Goal: Task Accomplishment & Management: Use online tool/utility

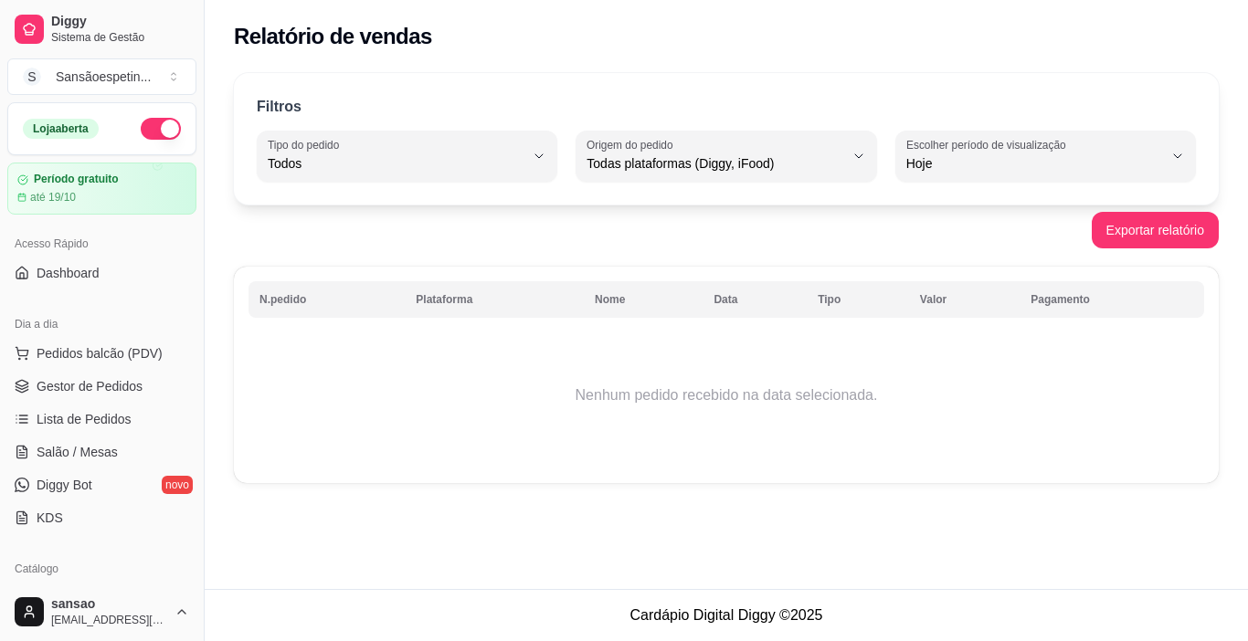
select select "ALL"
select select "0"
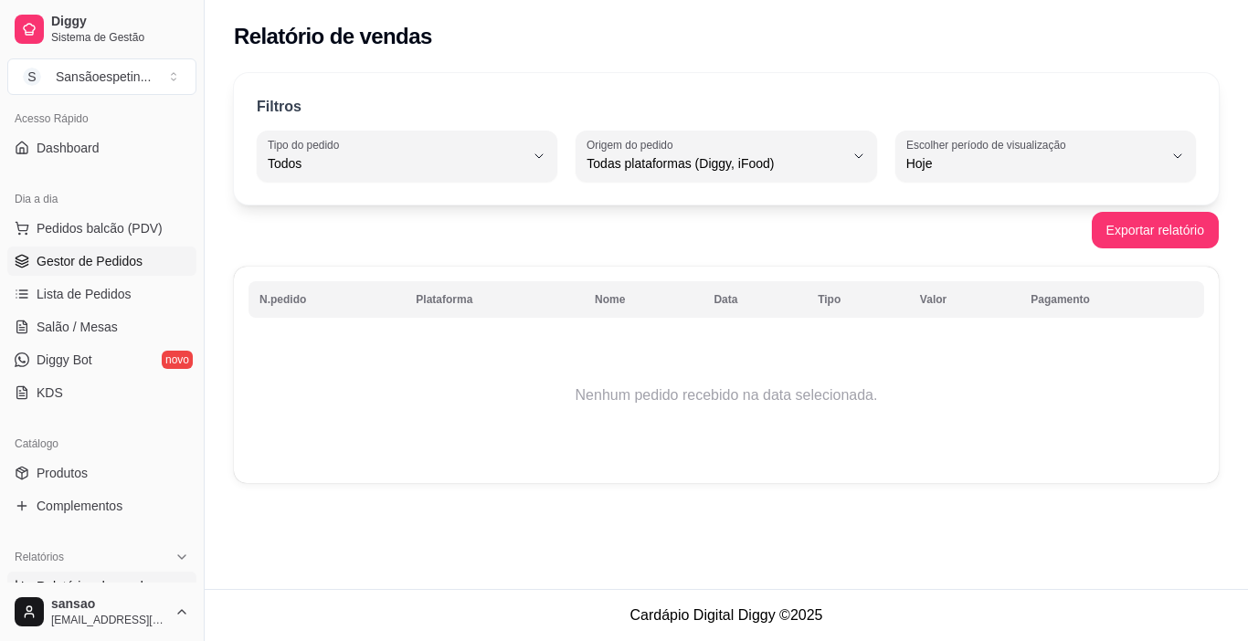
click at [122, 258] on span "Gestor de Pedidos" at bounding box center [90, 261] width 106 height 18
click at [122, 258] on ul "Pedidos balcão (PDV) Gestor de Pedidos Lista de Pedidos Salão / Mesas Diggy Bot…" at bounding box center [101, 311] width 189 height 194
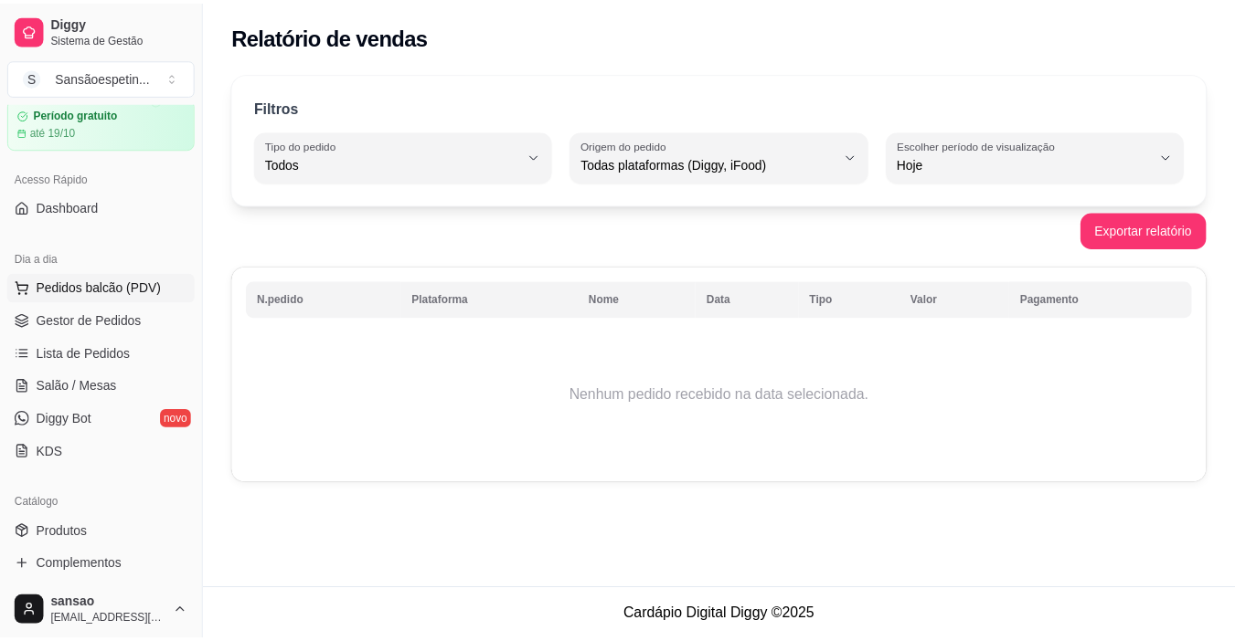
scroll to position [34, 0]
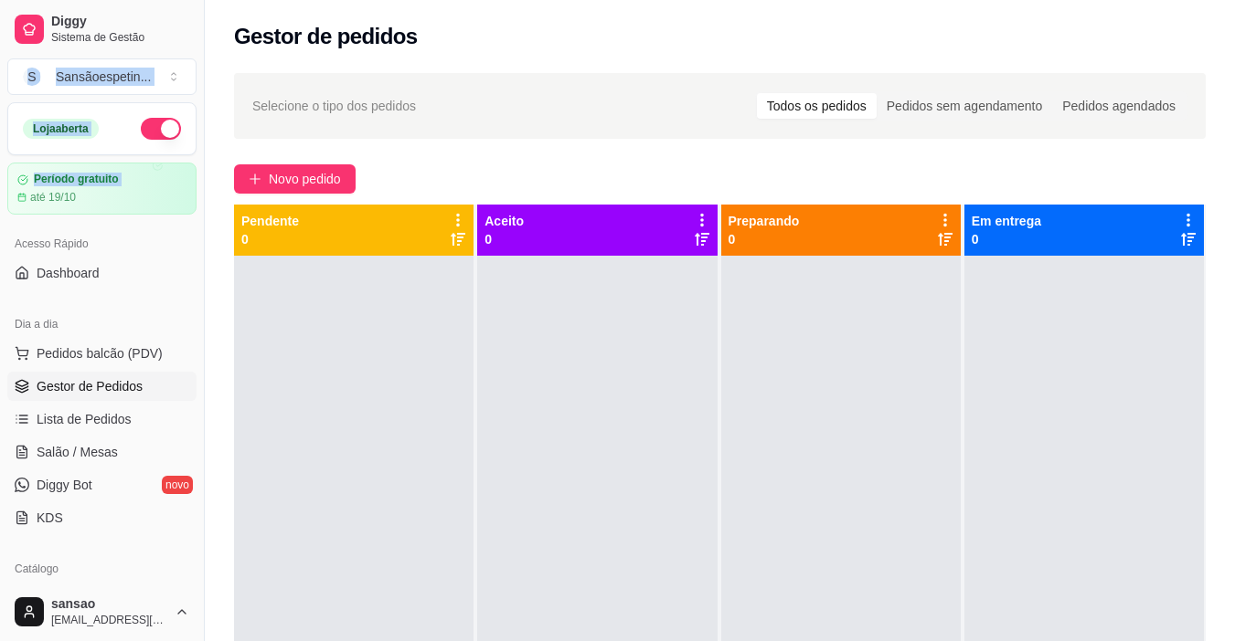
drag, startPoint x: 122, startPoint y: 258, endPoint x: 0, endPoint y: 68, distance: 225.6
click at [0, 68] on div "Diggy Sistema de Gestão S Sansãoespetin ... Loja aberta Período gratuito até 19…" at bounding box center [102, 320] width 204 height 641
click at [0, 69] on div "Diggy Sistema de Gestão S Sansãoespetin ..." at bounding box center [102, 51] width 204 height 102
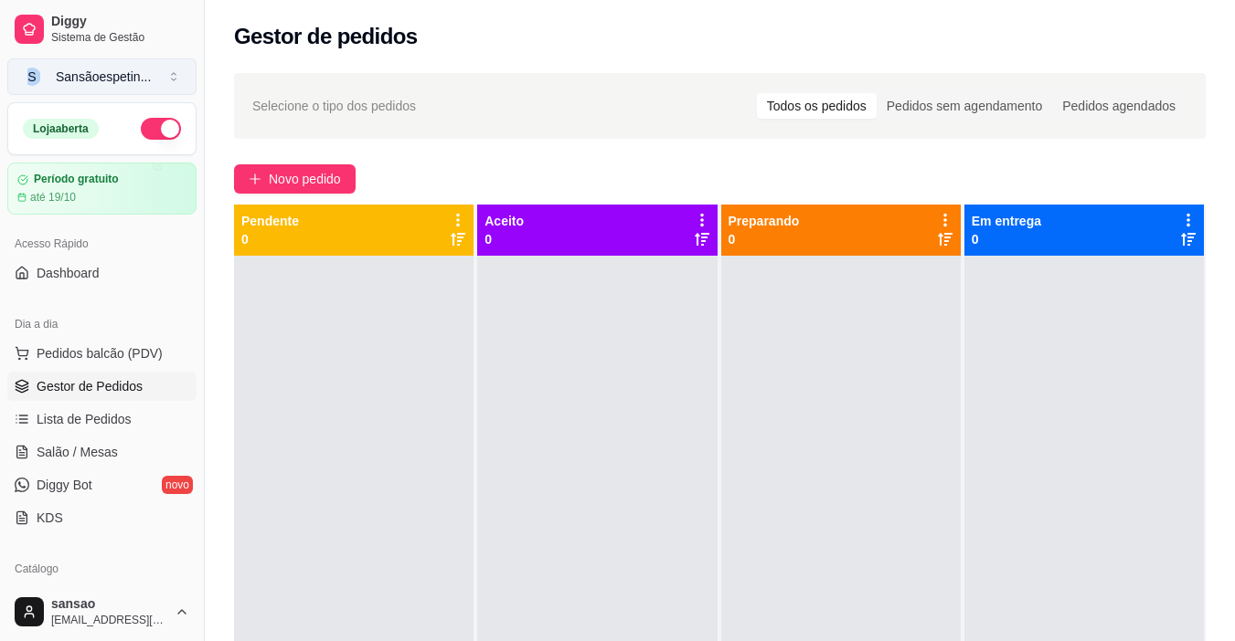
click at [21, 82] on button "S Sansãoespetin ..." at bounding box center [101, 76] width 189 height 37
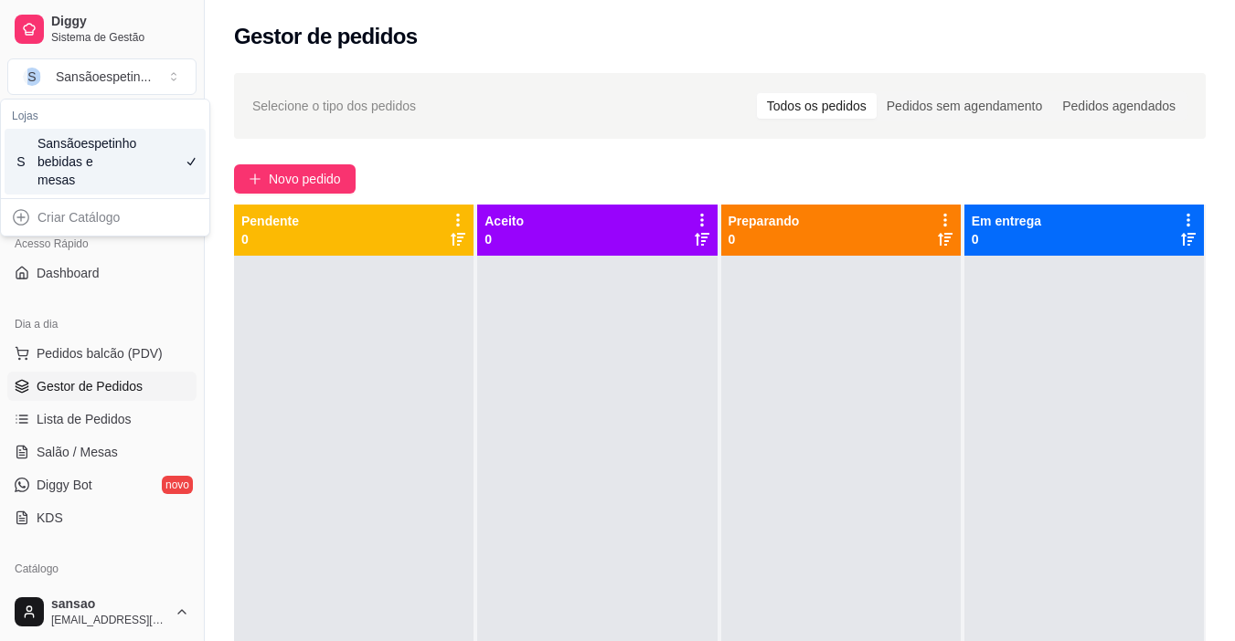
click at [95, 173] on div "Sansãoespetinho bebidas e mesas" at bounding box center [78, 161] width 82 height 55
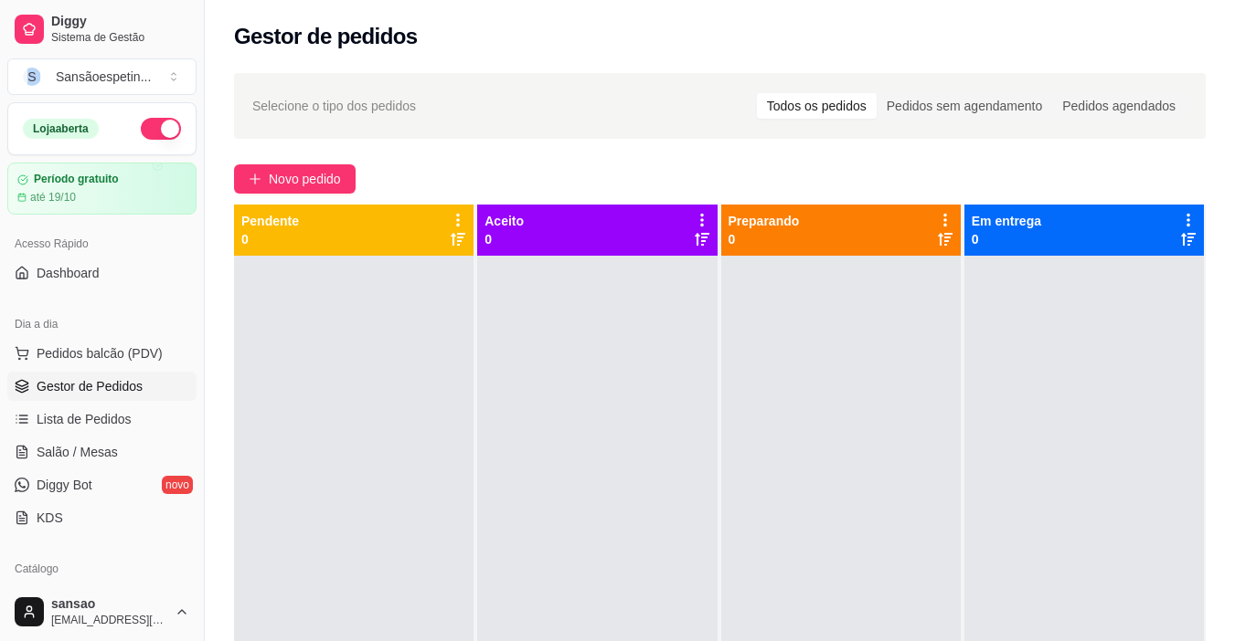
drag, startPoint x: 32, startPoint y: 253, endPoint x: 18, endPoint y: 254, distance: 13.7
click at [16, 254] on div "Acesso Rápido" at bounding box center [101, 243] width 189 height 29
click at [112, 386] on span "Gestor de Pedidos" at bounding box center [90, 386] width 106 height 18
click at [331, 184] on span "Novo pedido" at bounding box center [305, 179] width 72 height 20
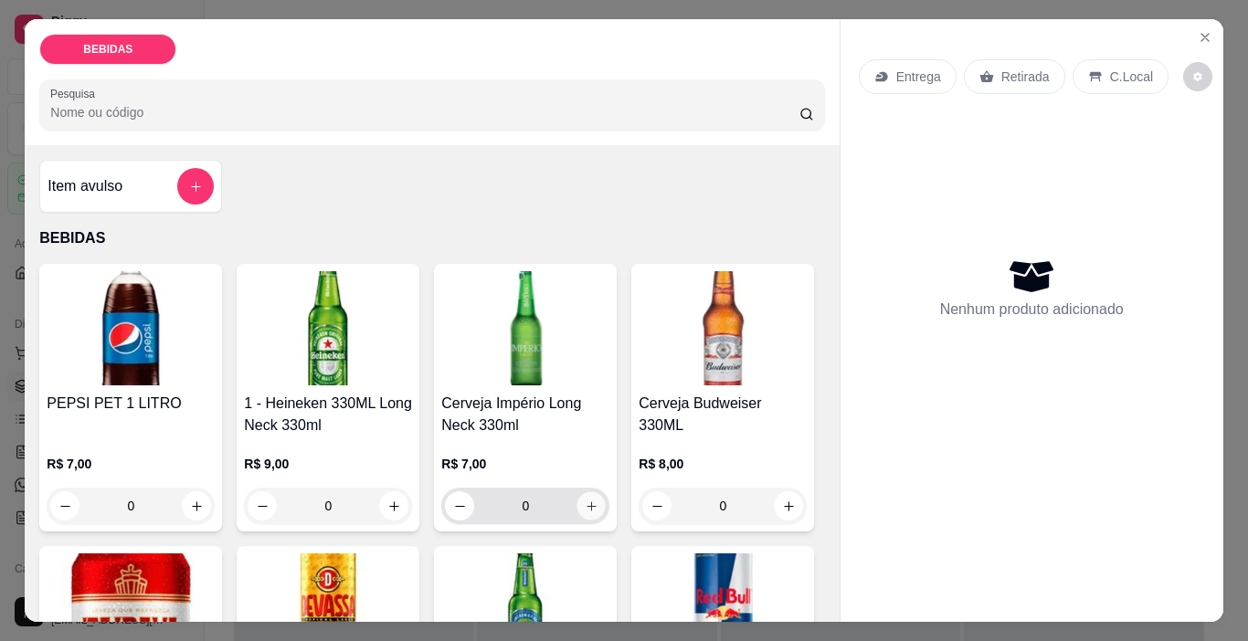
click at [585, 504] on icon "increase-product-quantity" at bounding box center [592, 507] width 14 height 14
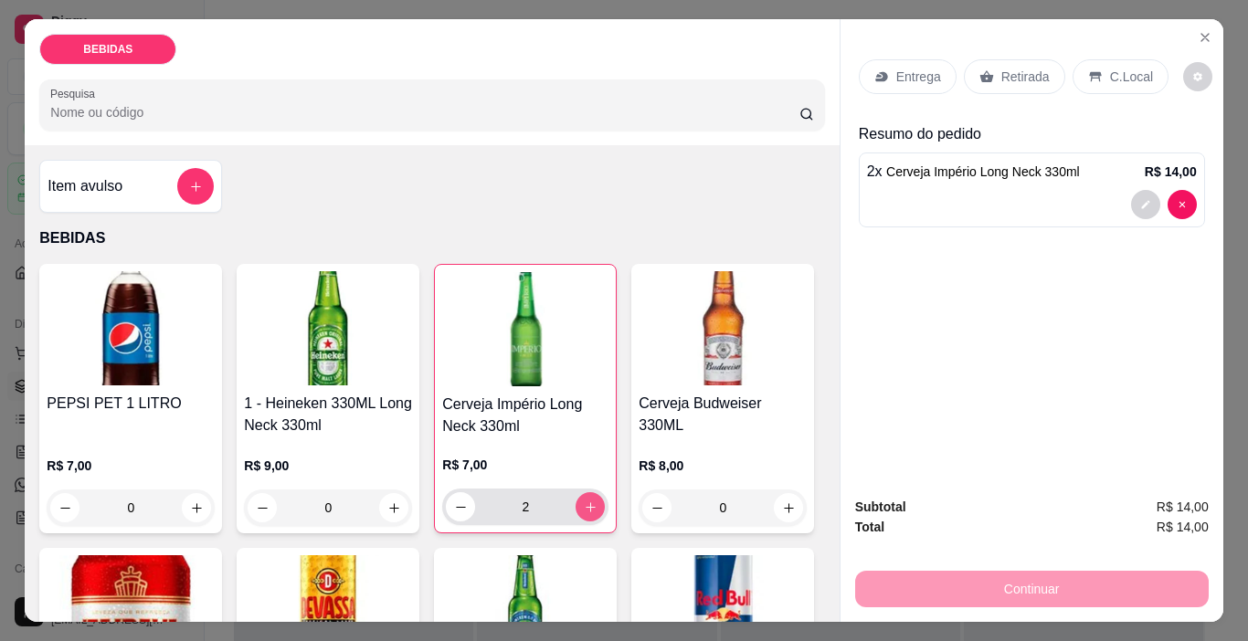
click at [584, 504] on icon "increase-product-quantity" at bounding box center [591, 508] width 14 height 14
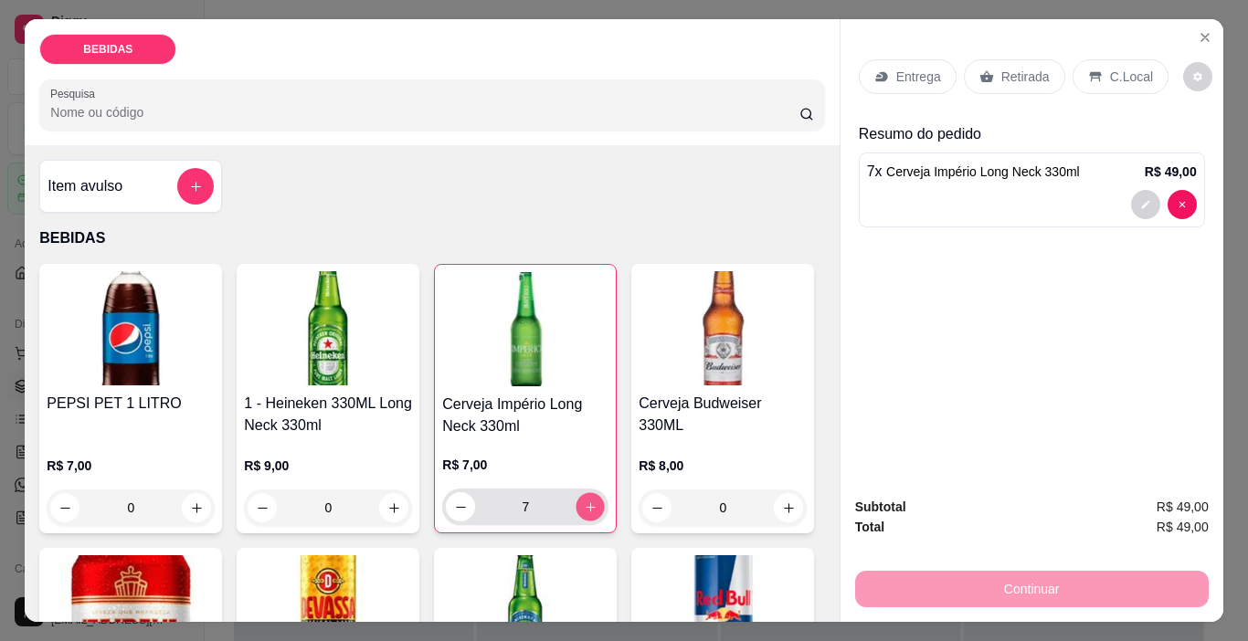
click at [584, 504] on icon "increase-product-quantity" at bounding box center [591, 508] width 14 height 14
type input "8"
click at [1008, 80] on div "Retirada" at bounding box center [1014, 76] width 101 height 35
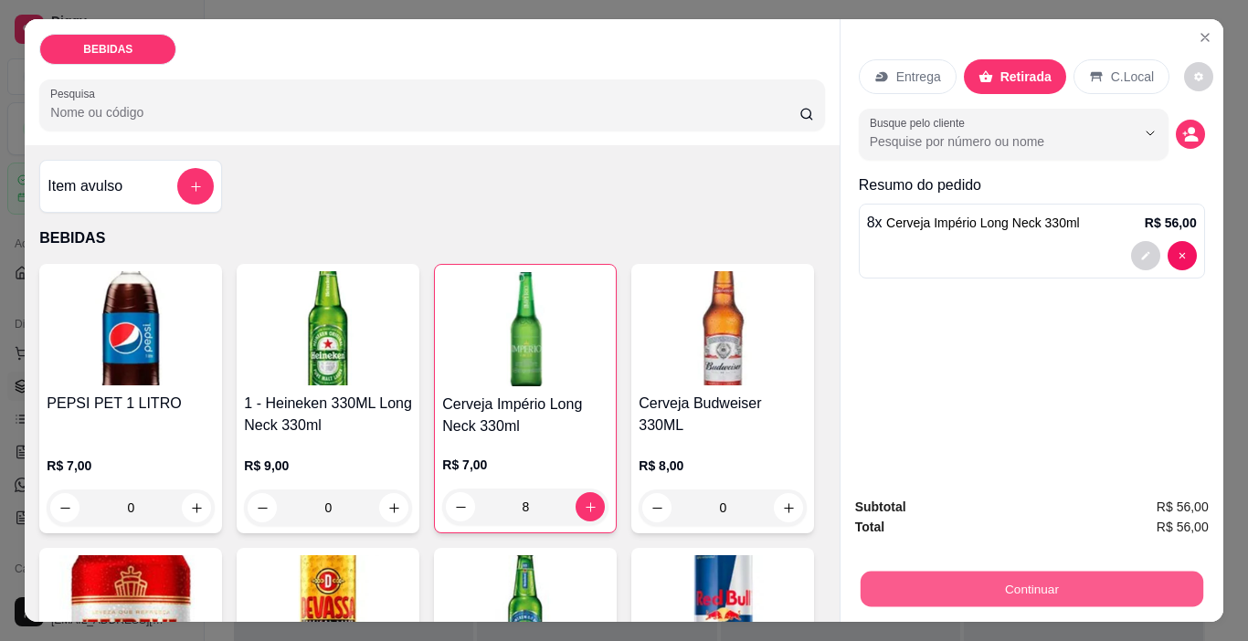
click at [1051, 579] on button "Continuar" at bounding box center [1031, 590] width 343 height 36
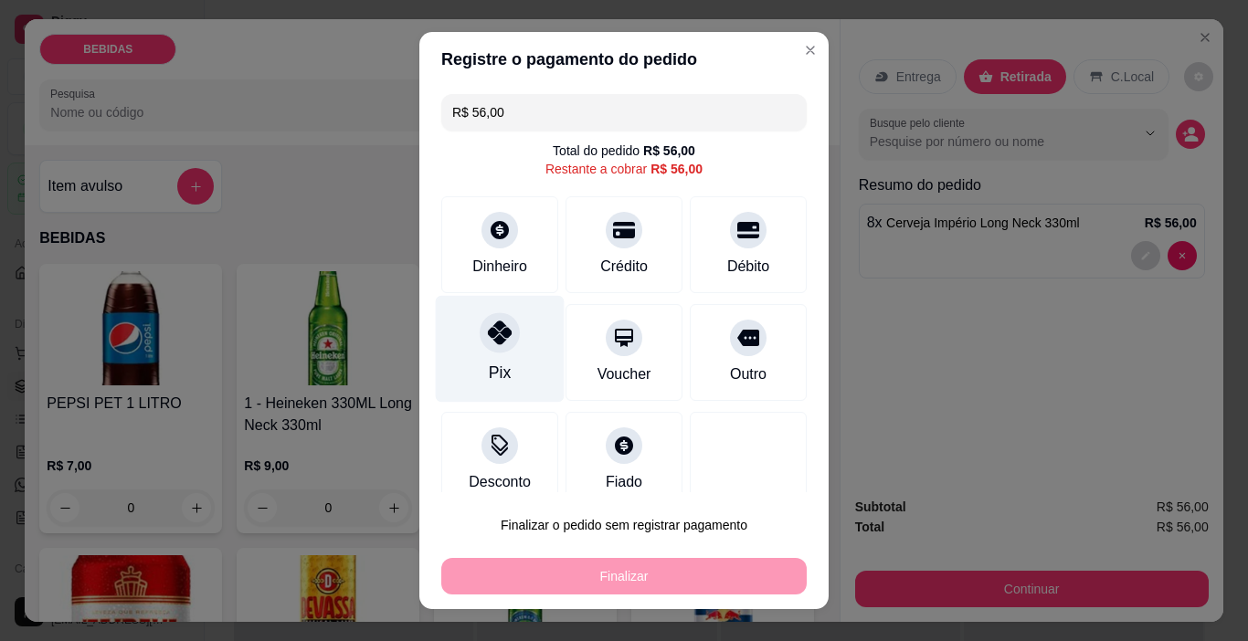
click at [493, 329] on icon at bounding box center [500, 333] width 24 height 24
type input "R$ 0,00"
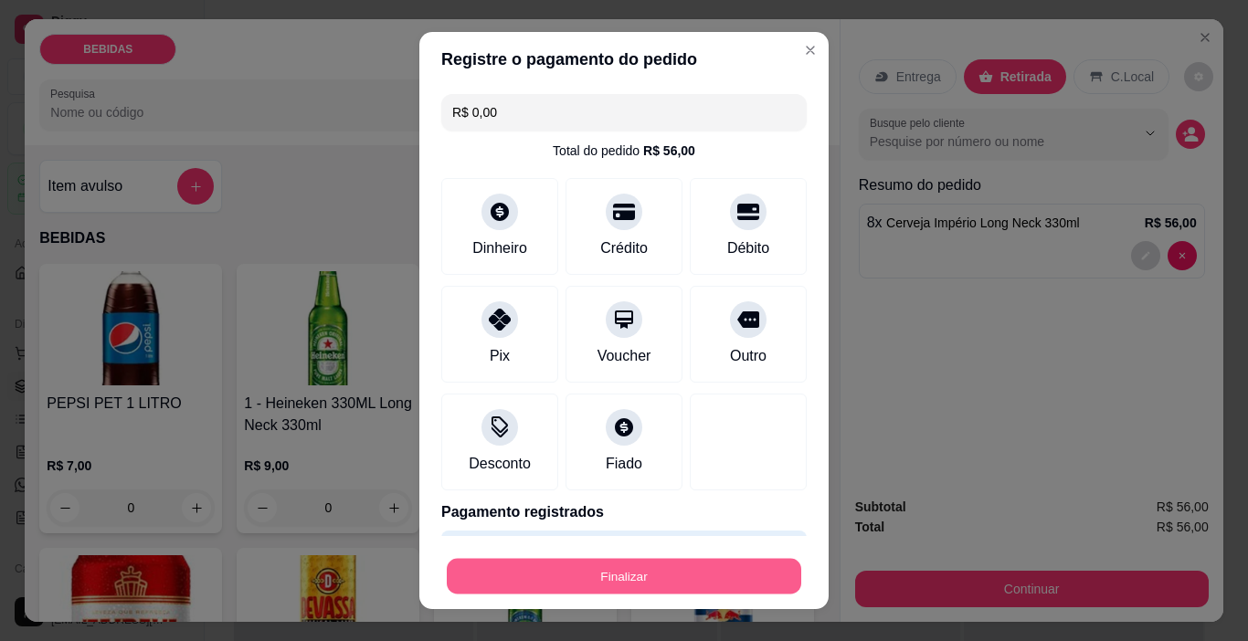
click at [670, 581] on button "Finalizar" at bounding box center [624, 577] width 355 height 36
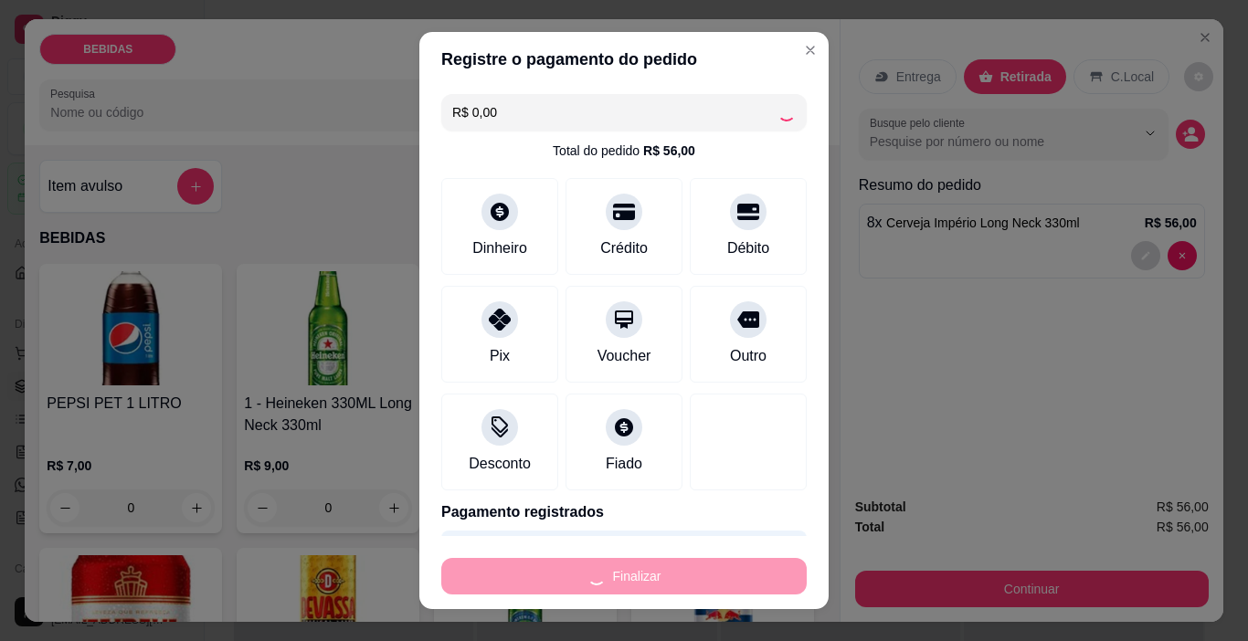
type input "0"
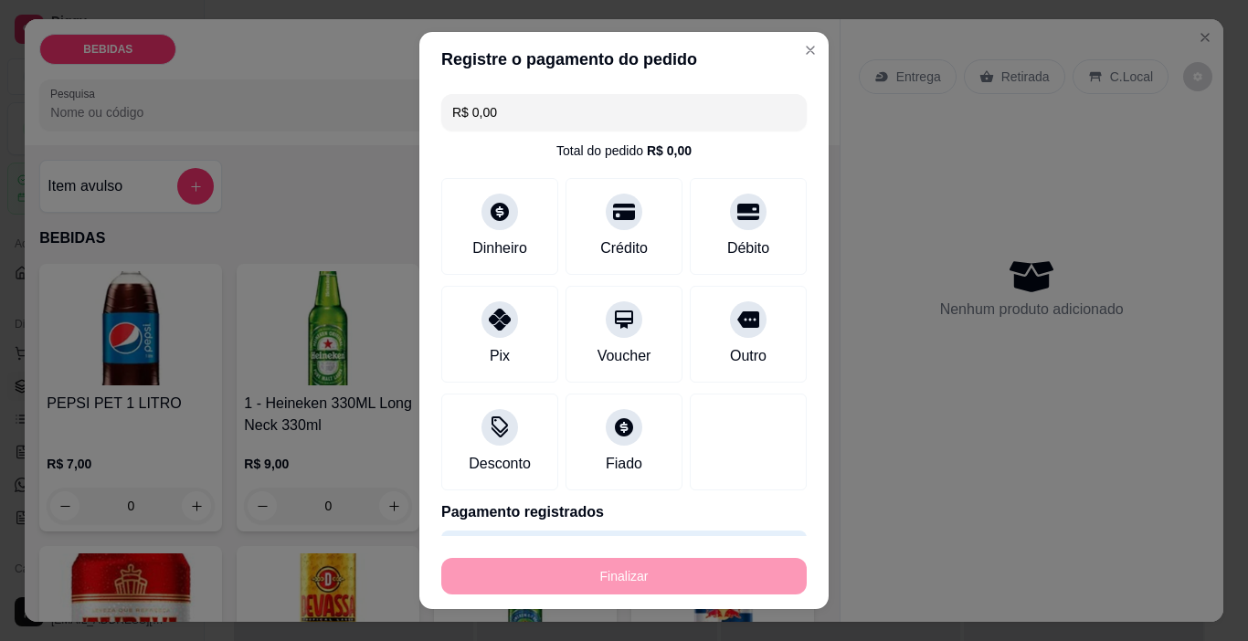
type input "-R$ 56,00"
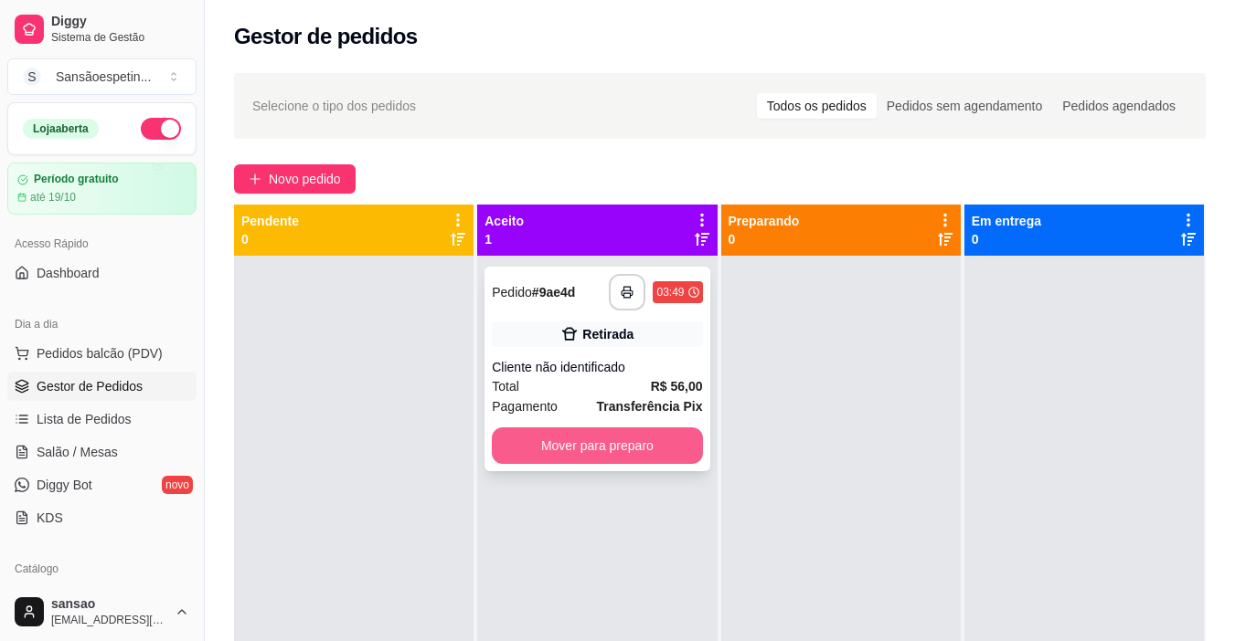
click at [630, 434] on button "Mover para preparo" at bounding box center [597, 446] width 210 height 37
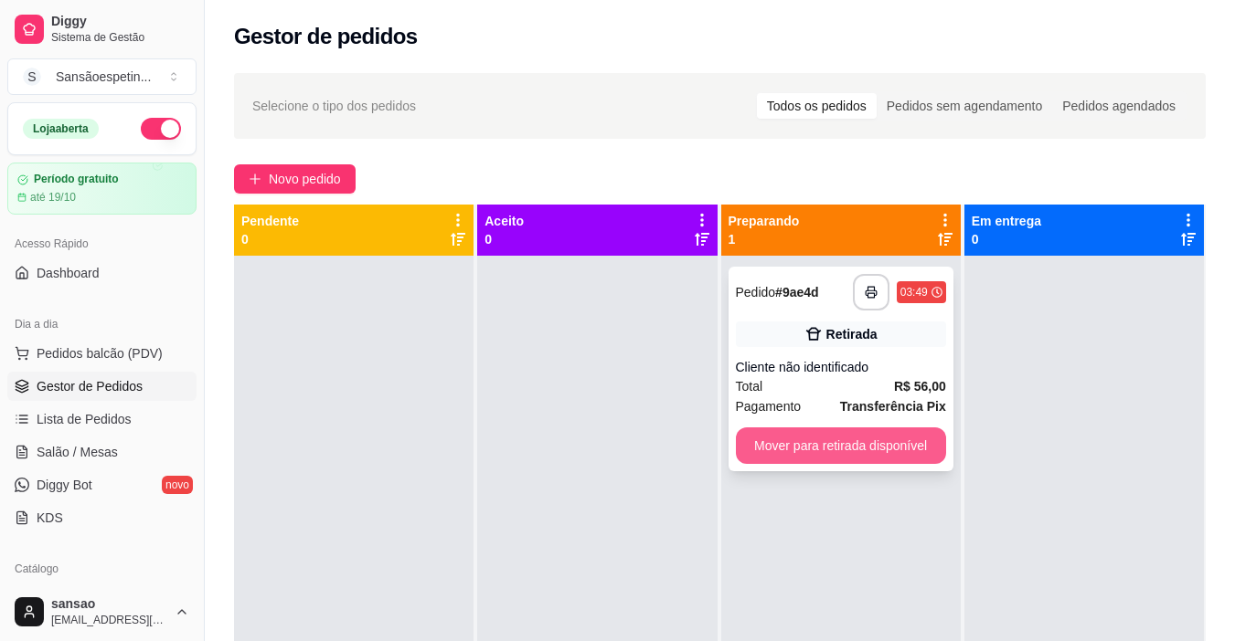
click at [864, 443] on button "Mover para retirada disponível" at bounding box center [841, 446] width 210 height 37
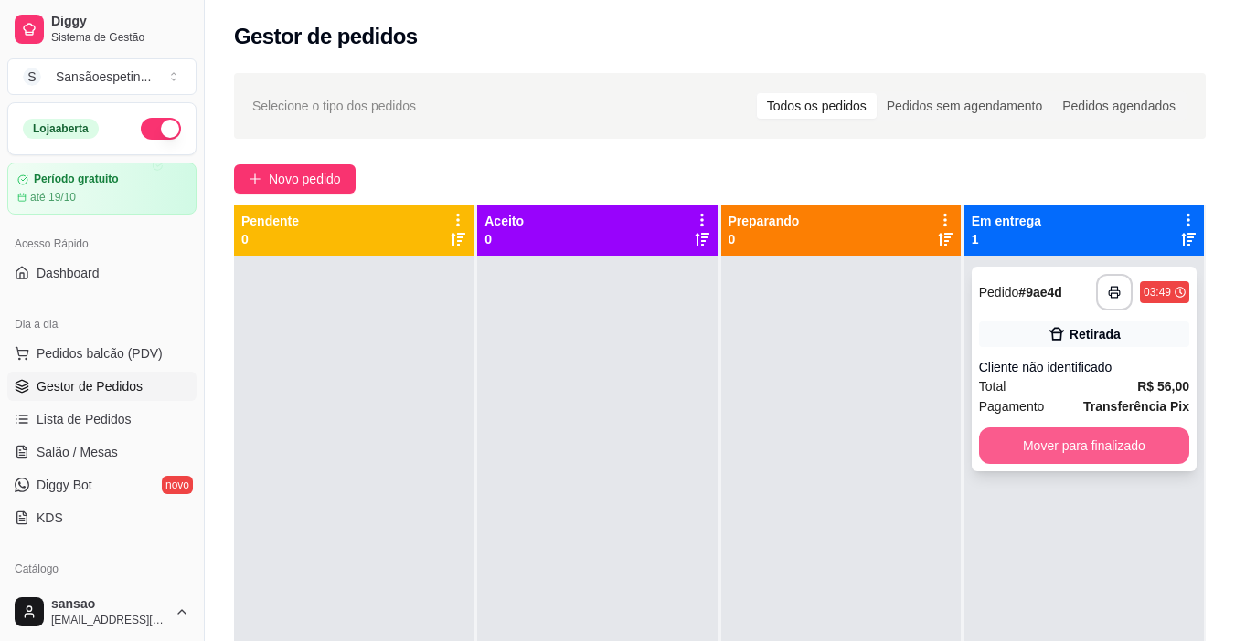
click at [1021, 442] on button "Mover para finalizado" at bounding box center [1084, 446] width 210 height 37
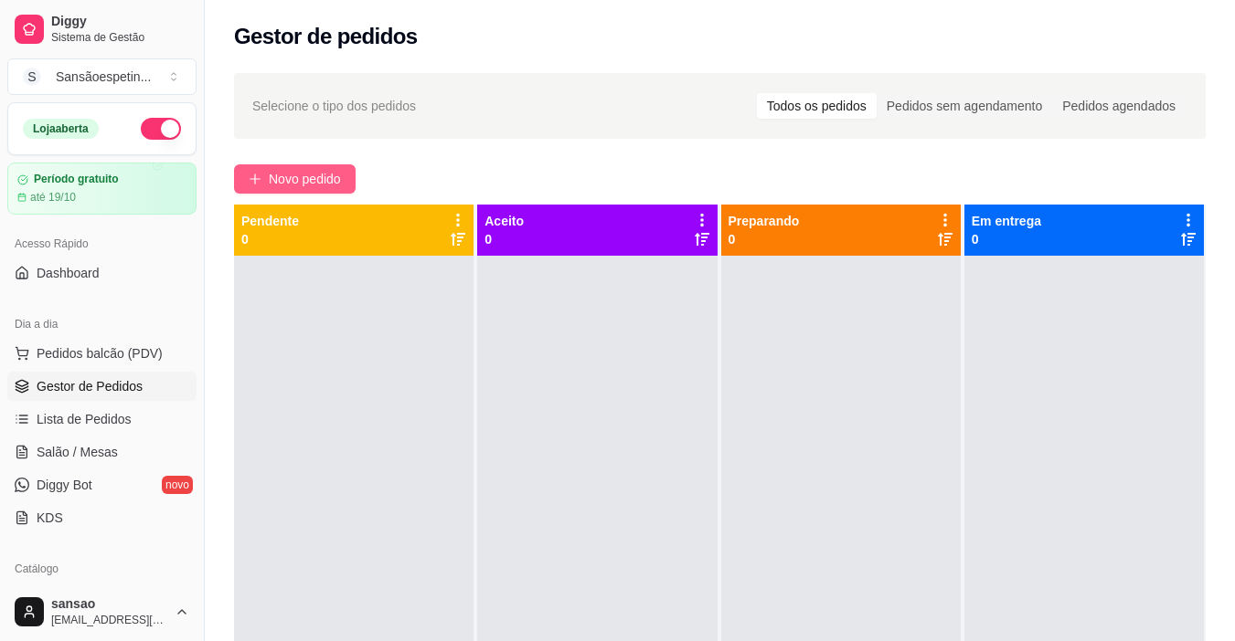
click at [328, 170] on span "Novo pedido" at bounding box center [305, 179] width 72 height 20
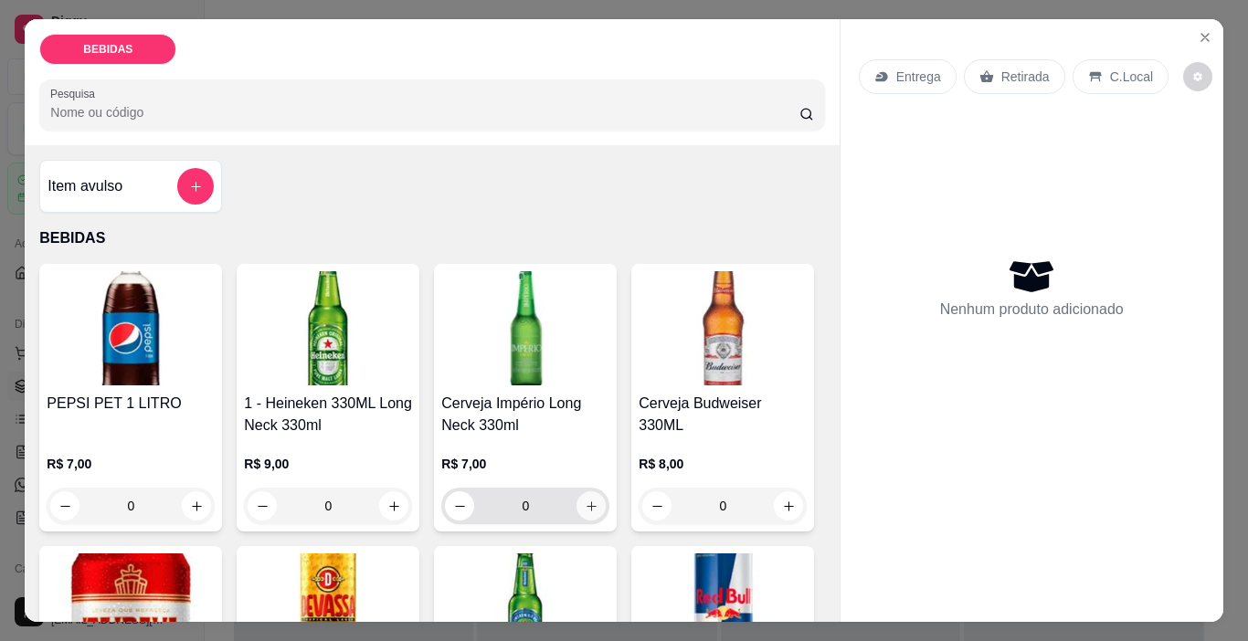
click at [587, 505] on icon "increase-product-quantity" at bounding box center [592, 507] width 14 height 14
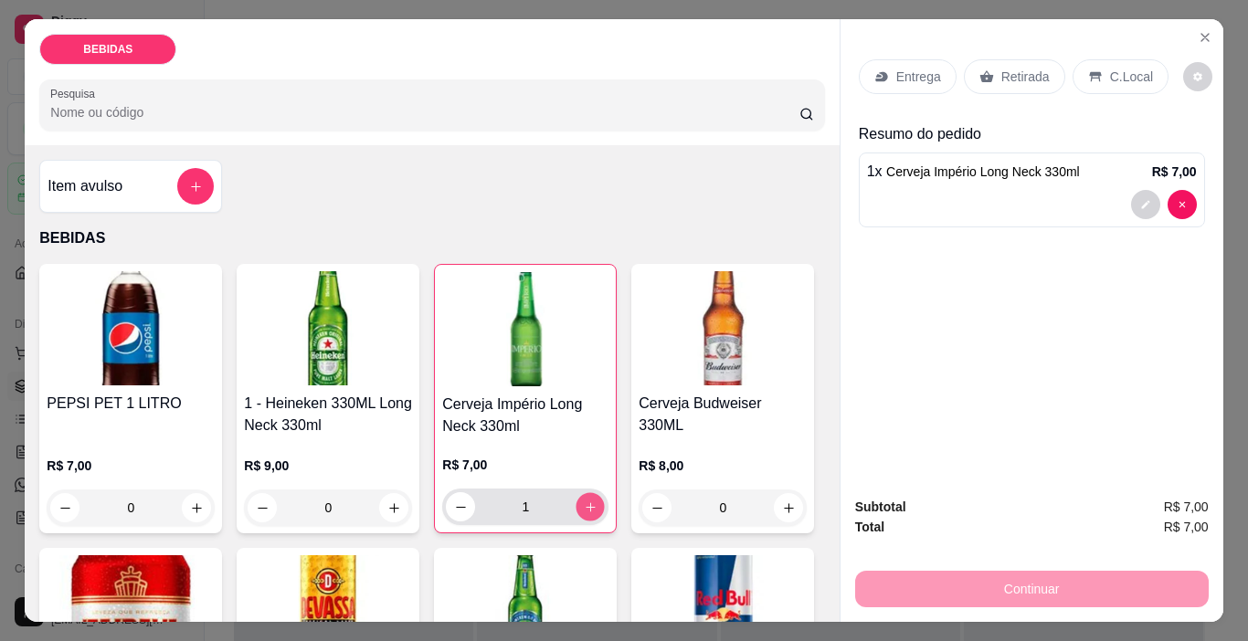
click at [587, 505] on icon "increase-product-quantity" at bounding box center [591, 508] width 14 height 14
type input "2"
click at [983, 73] on icon at bounding box center [987, 76] width 14 height 12
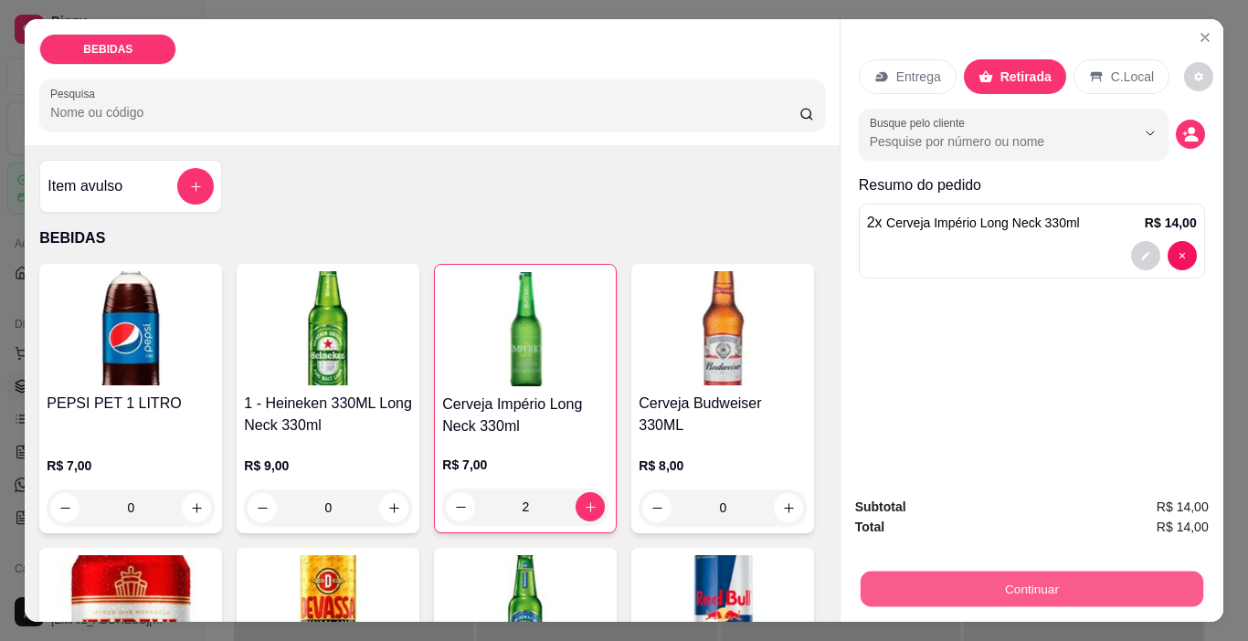
click at [1051, 578] on button "Continuar" at bounding box center [1031, 590] width 343 height 36
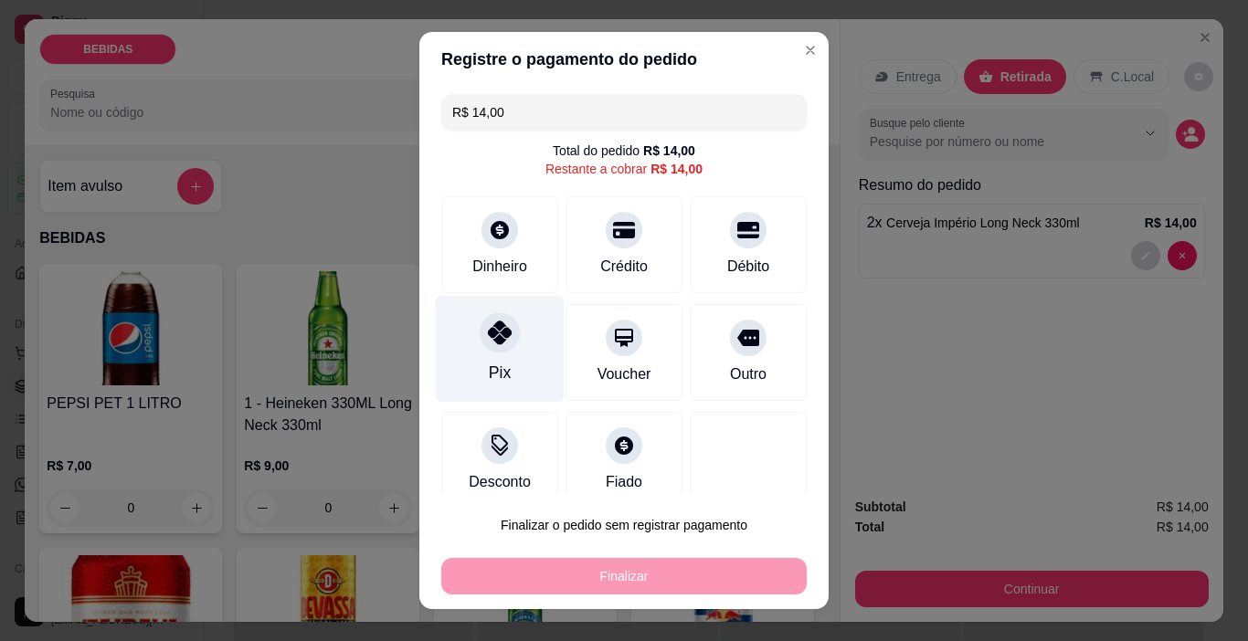
click at [493, 339] on icon at bounding box center [500, 333] width 24 height 24
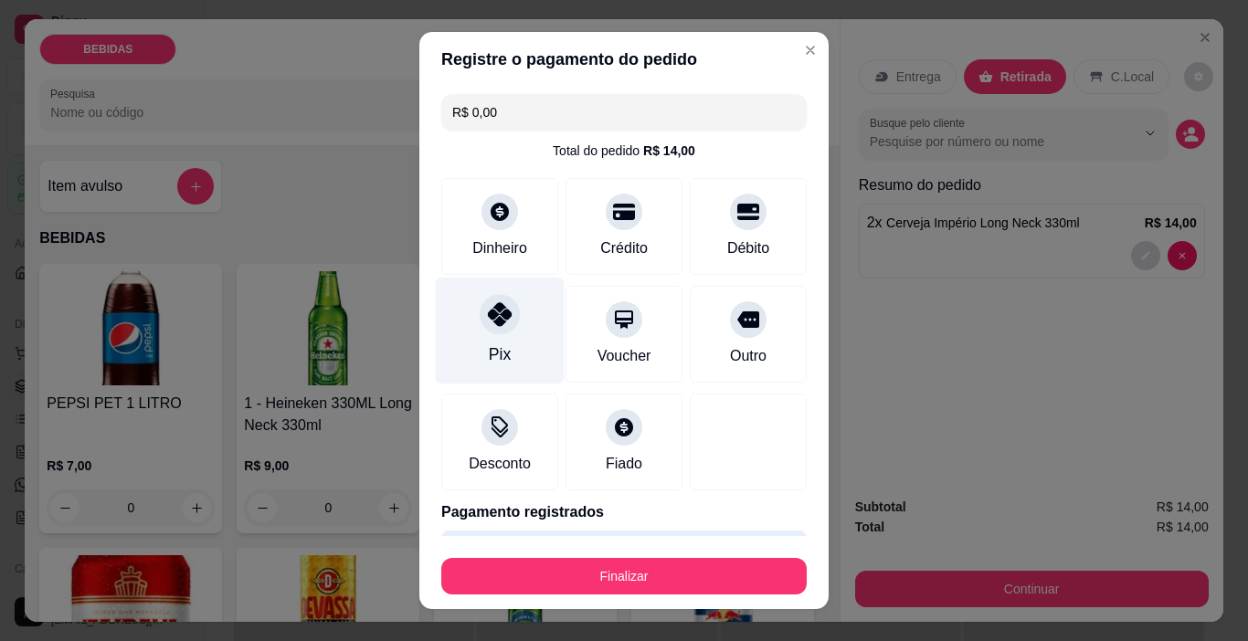
type input "R$ 0,00"
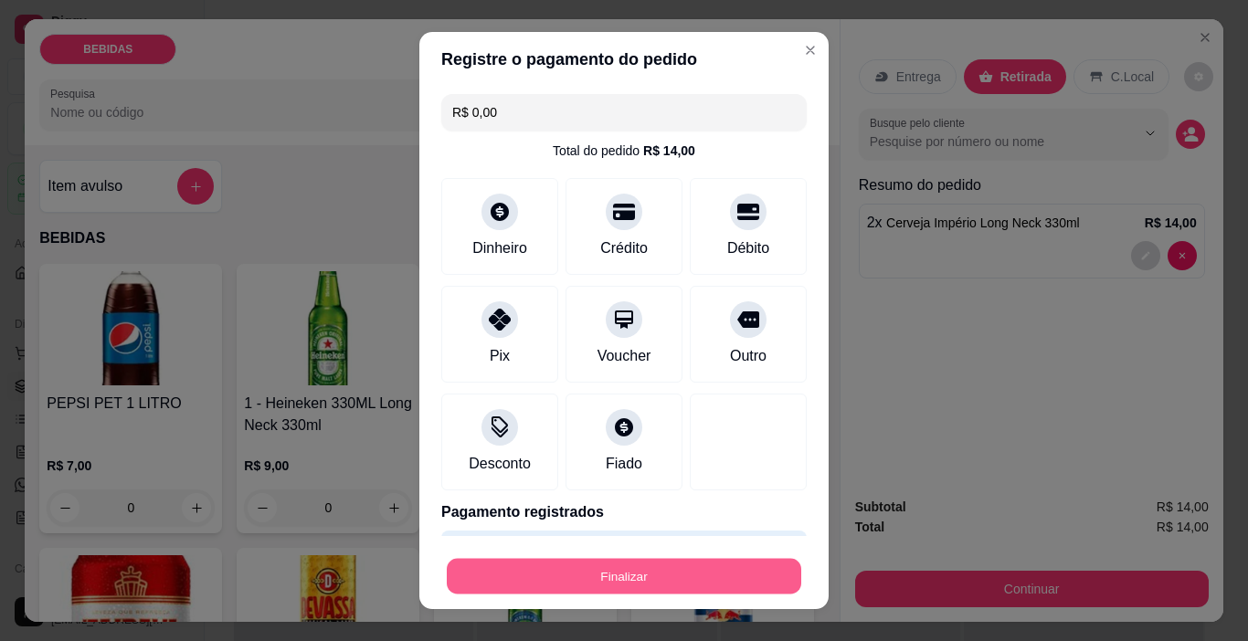
click at [650, 570] on button "Finalizar" at bounding box center [624, 577] width 355 height 36
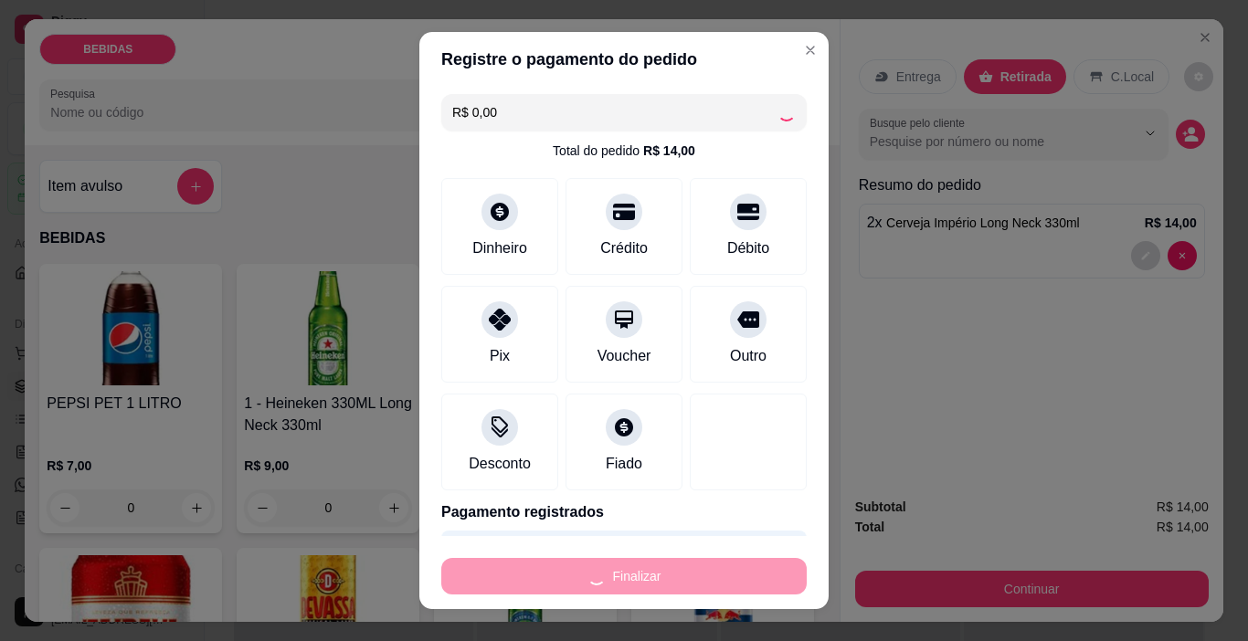
type input "0"
type input "-R$ 14,00"
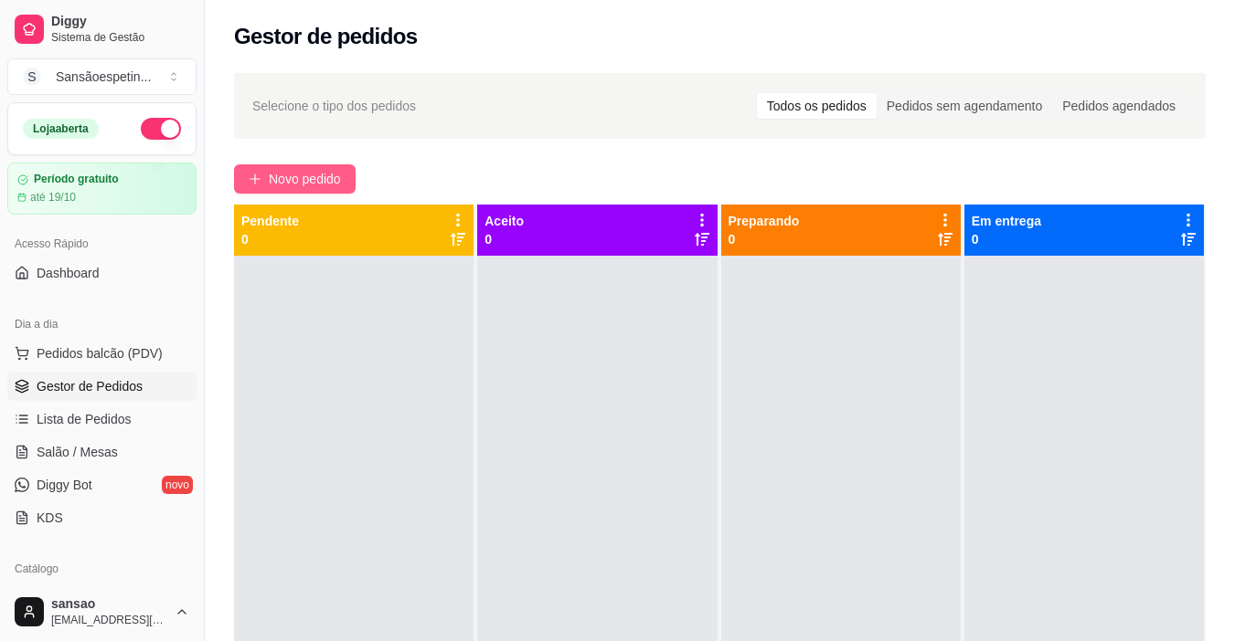
click at [302, 188] on span "Novo pedido" at bounding box center [305, 179] width 72 height 20
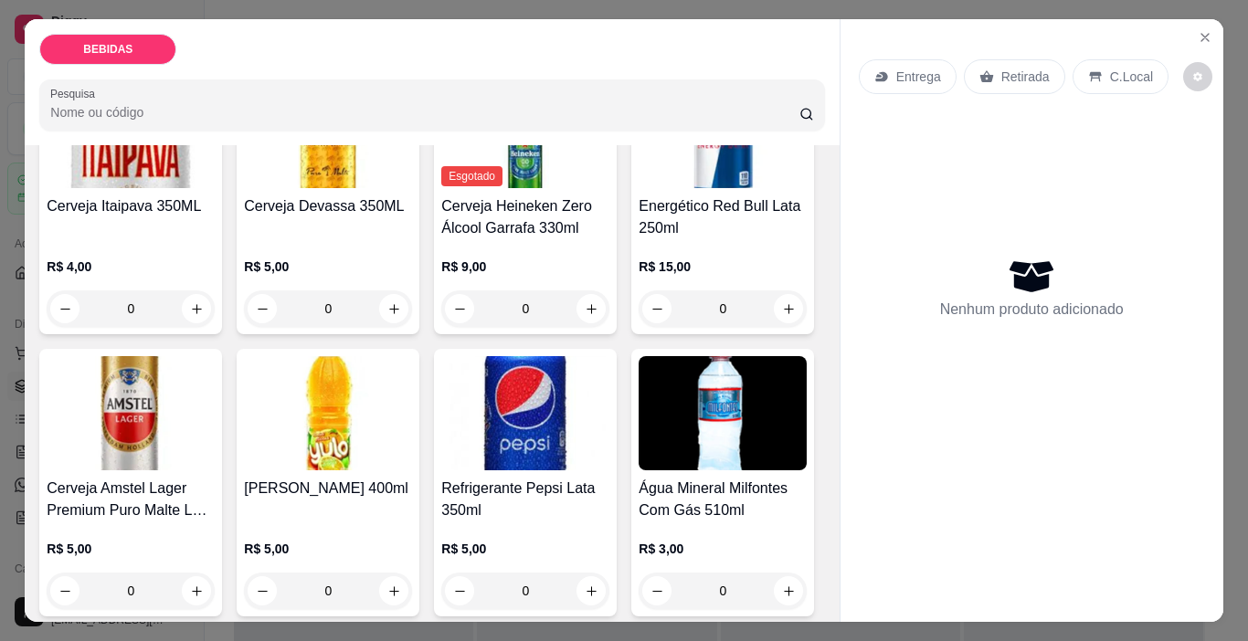
scroll to position [457, 0]
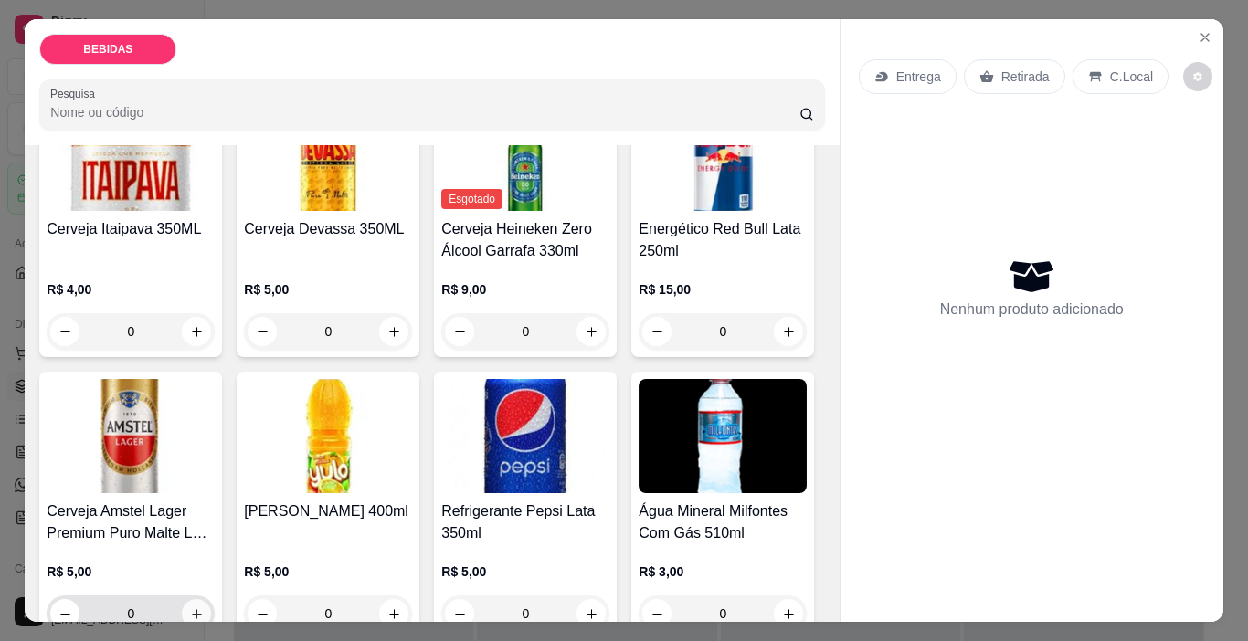
click at [211, 599] on button "increase-product-quantity" at bounding box center [196, 613] width 29 height 29
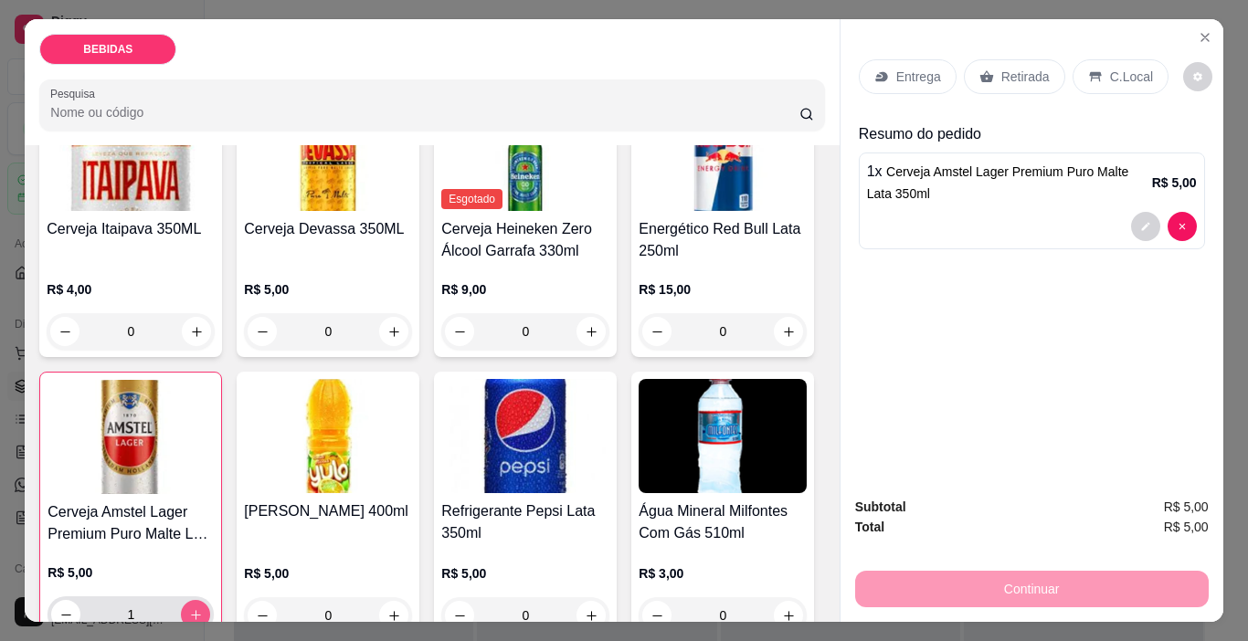
click at [210, 600] on button "increase-product-quantity" at bounding box center [195, 614] width 29 height 29
click at [210, 601] on button "increase-product-quantity" at bounding box center [196, 615] width 28 height 28
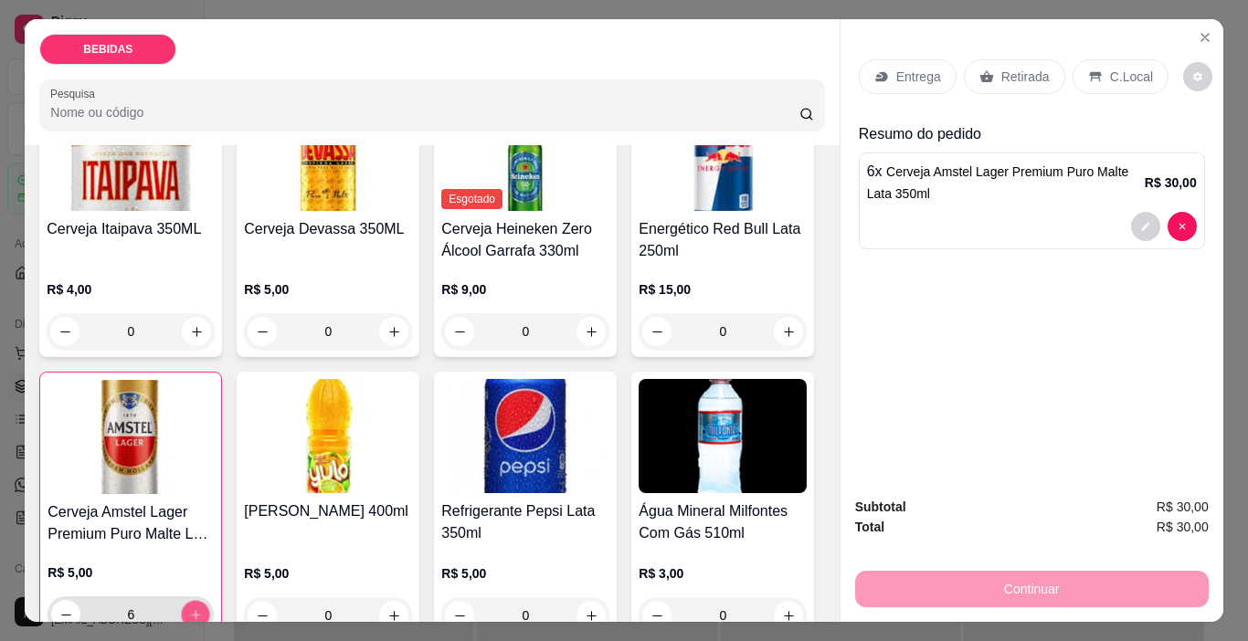
click at [210, 601] on button "increase-product-quantity" at bounding box center [196, 615] width 28 height 28
click at [210, 600] on button "increase-product-quantity" at bounding box center [195, 614] width 29 height 29
click at [210, 601] on button "increase-product-quantity" at bounding box center [196, 615] width 28 height 28
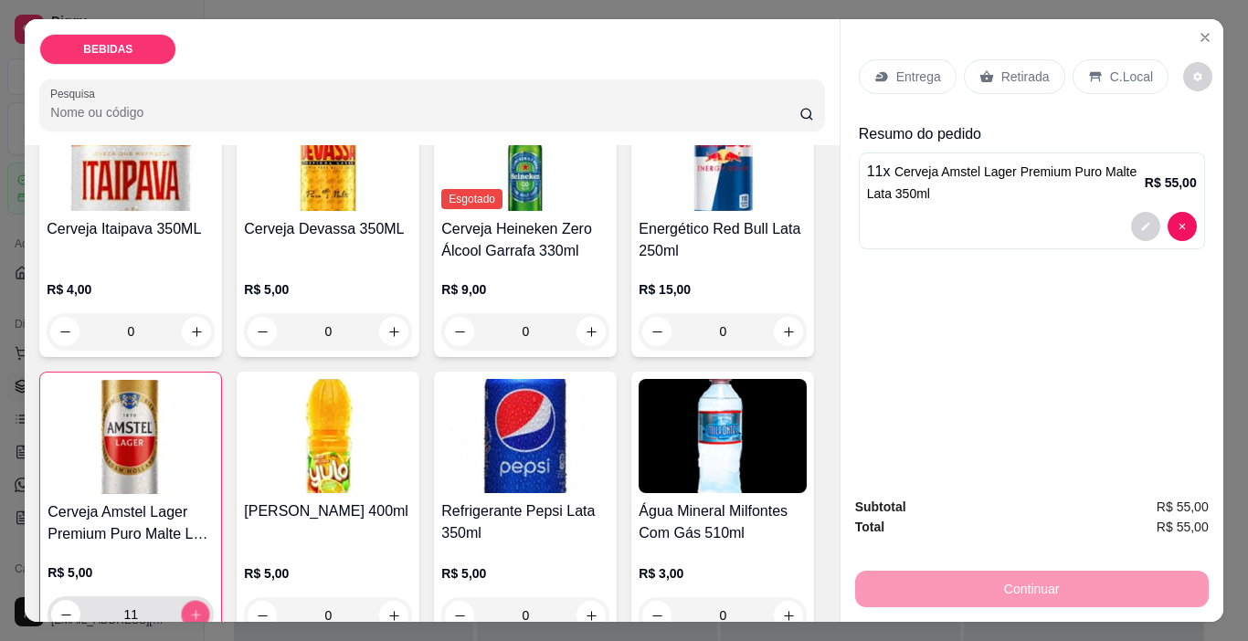
click at [210, 601] on button "increase-product-quantity" at bounding box center [196, 615] width 28 height 28
click at [210, 600] on button "increase-product-quantity" at bounding box center [195, 614] width 29 height 29
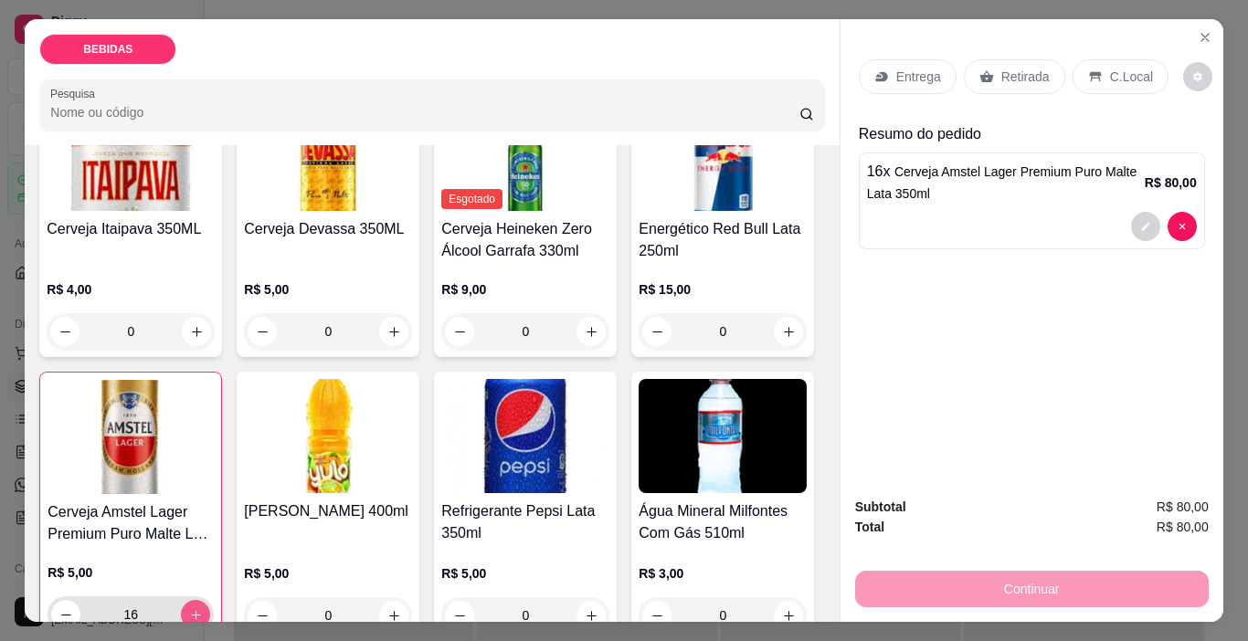
click at [210, 600] on button "increase-product-quantity" at bounding box center [195, 614] width 29 height 29
click at [210, 601] on button "increase-product-quantity" at bounding box center [196, 615] width 28 height 28
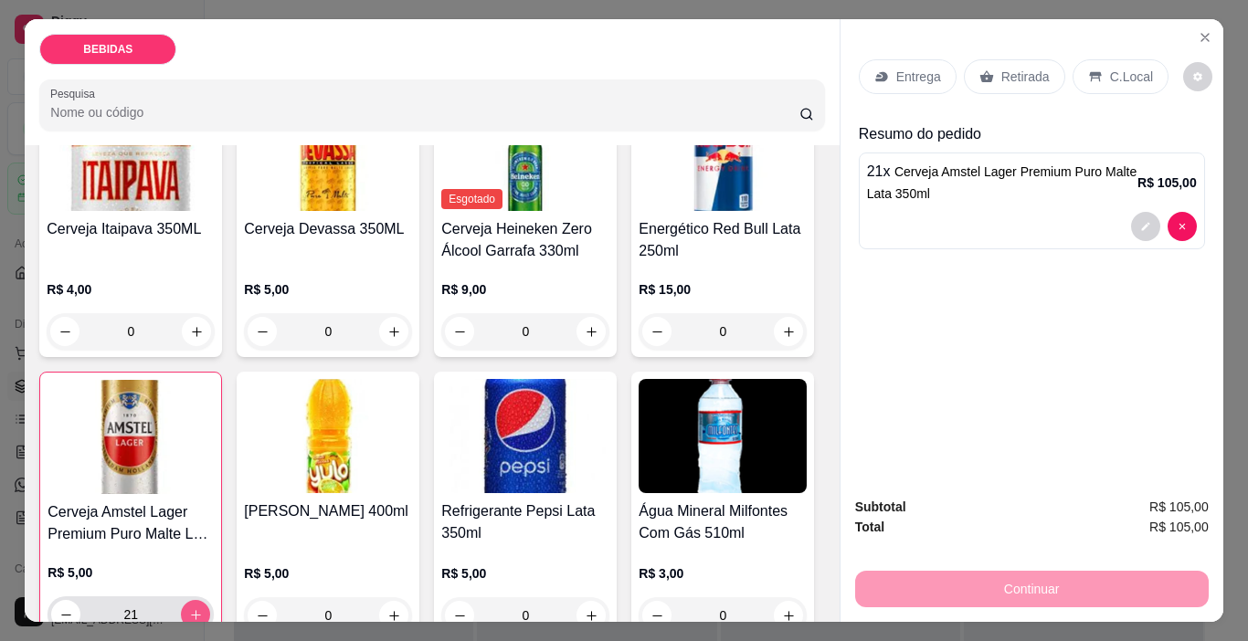
click at [210, 600] on button "increase-product-quantity" at bounding box center [195, 614] width 29 height 29
click at [210, 601] on button "increase-product-quantity" at bounding box center [196, 615] width 28 height 28
click at [203, 609] on icon "increase-product-quantity" at bounding box center [196, 616] width 14 height 14
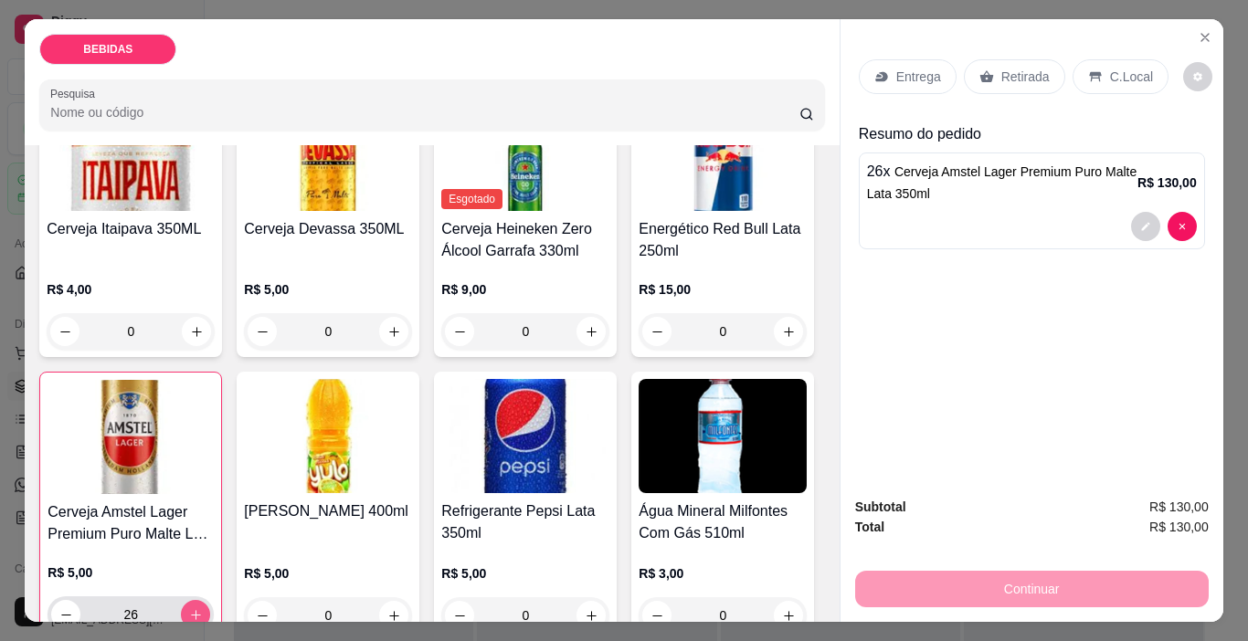
click at [203, 609] on icon "increase-product-quantity" at bounding box center [196, 616] width 14 height 14
type input "27"
click at [1031, 74] on p "Retirada" at bounding box center [1026, 77] width 48 height 18
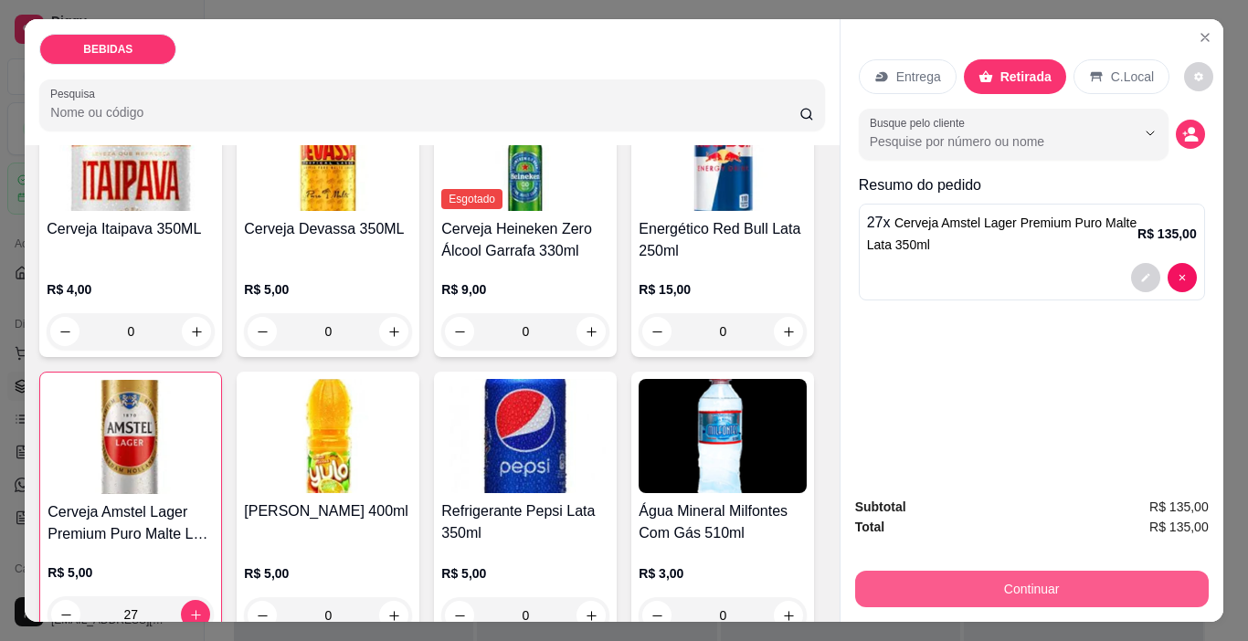
click at [1043, 571] on button "Continuar" at bounding box center [1032, 589] width 354 height 37
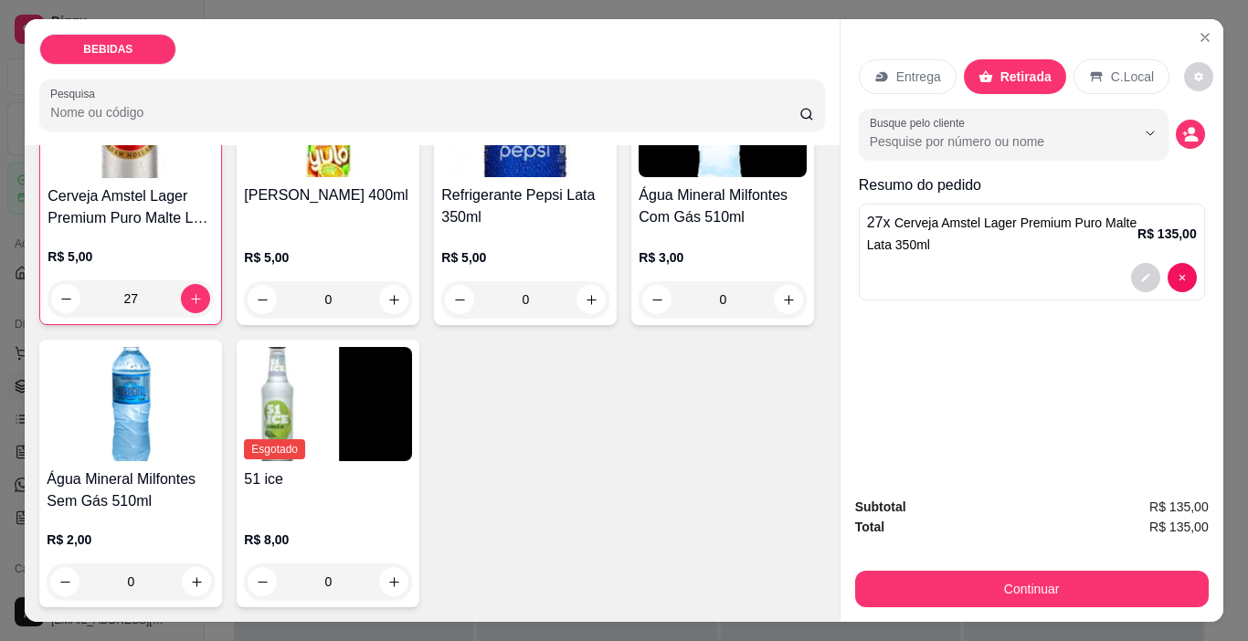
scroll to position [1034, 0]
click at [387, 576] on icon "increase-product-quantity" at bounding box center [394, 583] width 14 height 14
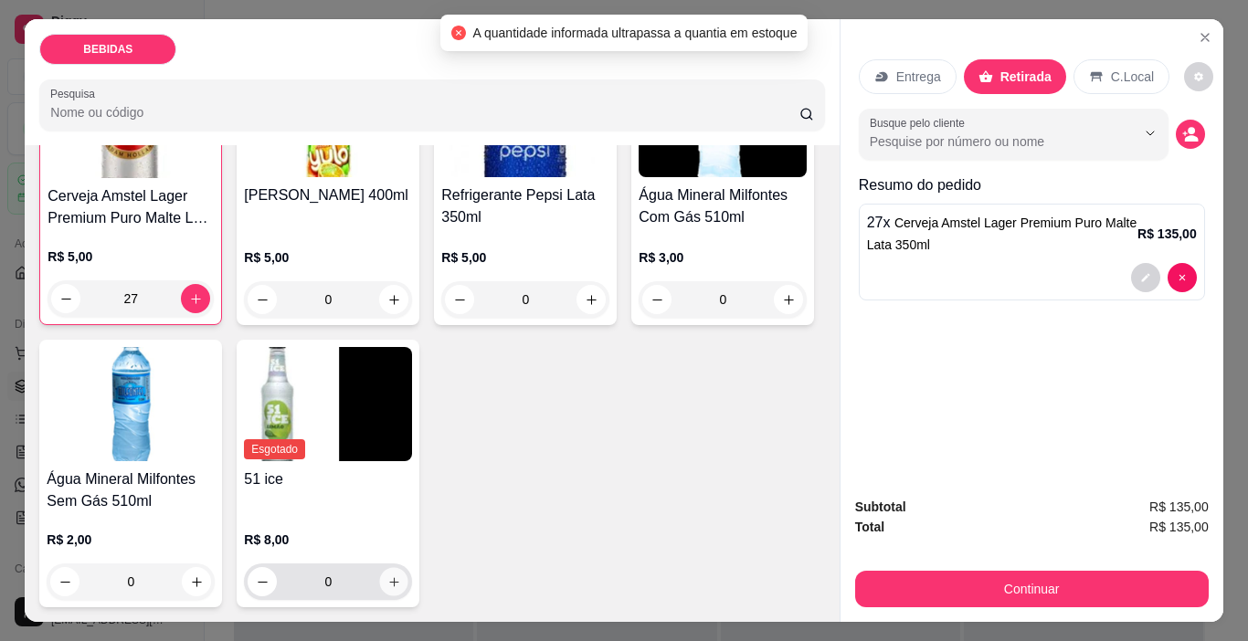
click at [387, 576] on icon "increase-product-quantity" at bounding box center [394, 583] width 14 height 14
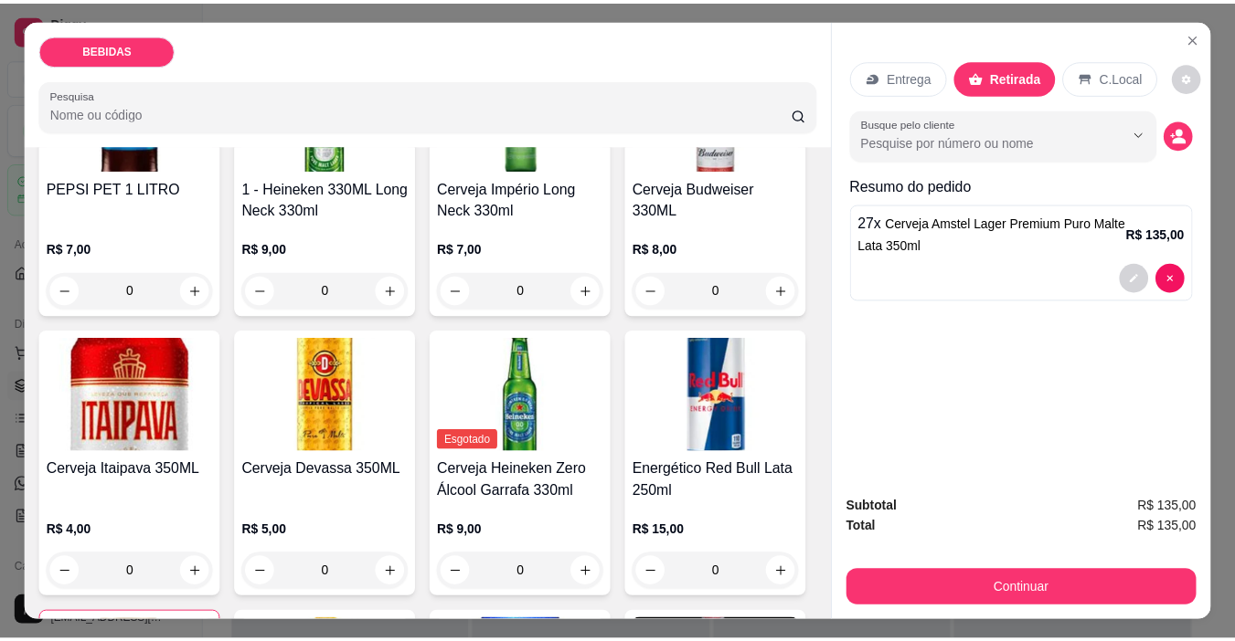
scroll to position [302, 0]
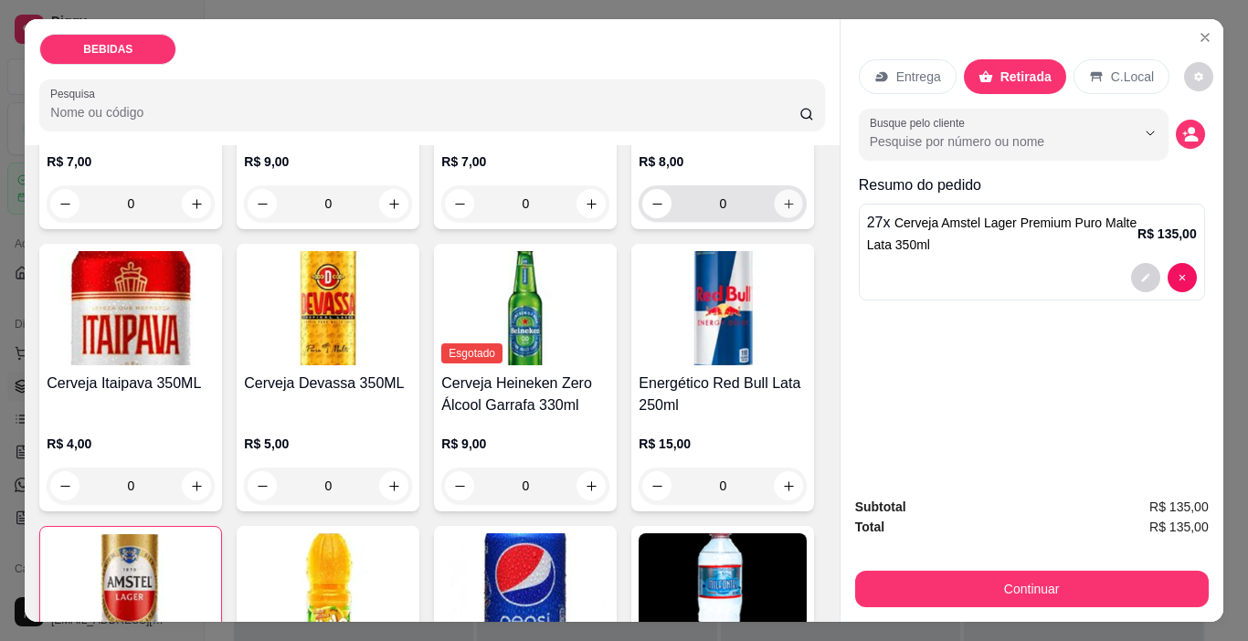
click at [775, 218] on button "increase-product-quantity" at bounding box center [789, 204] width 28 height 28
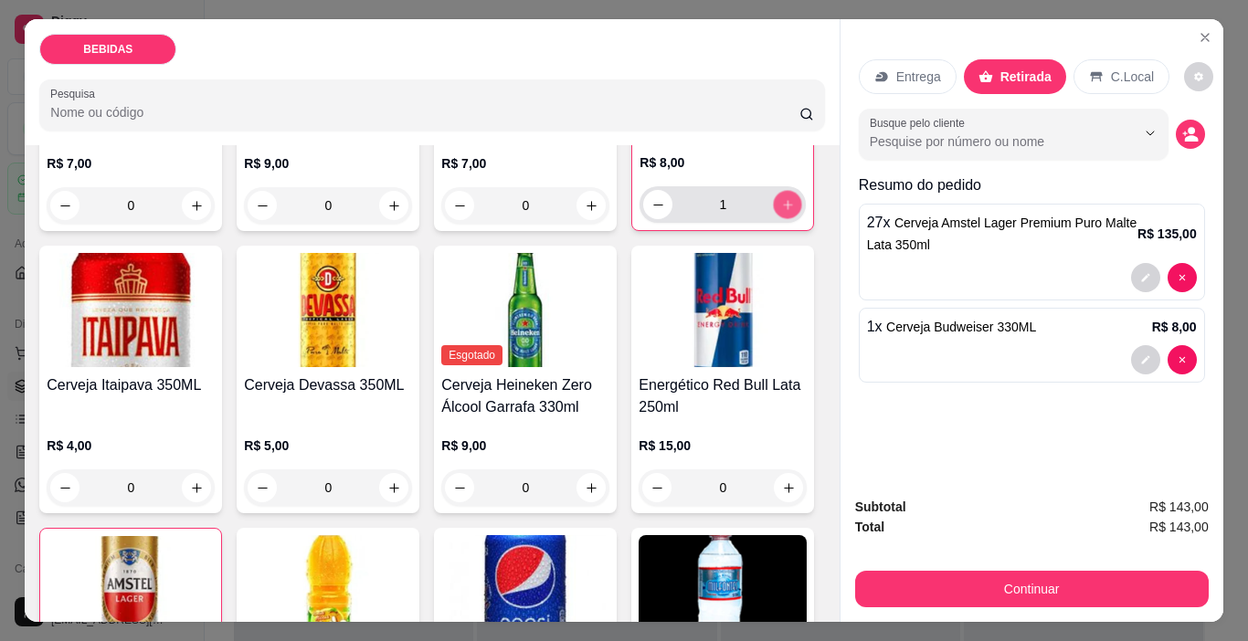
click at [774, 219] on button "increase-product-quantity" at bounding box center [788, 205] width 28 height 28
type input "2"
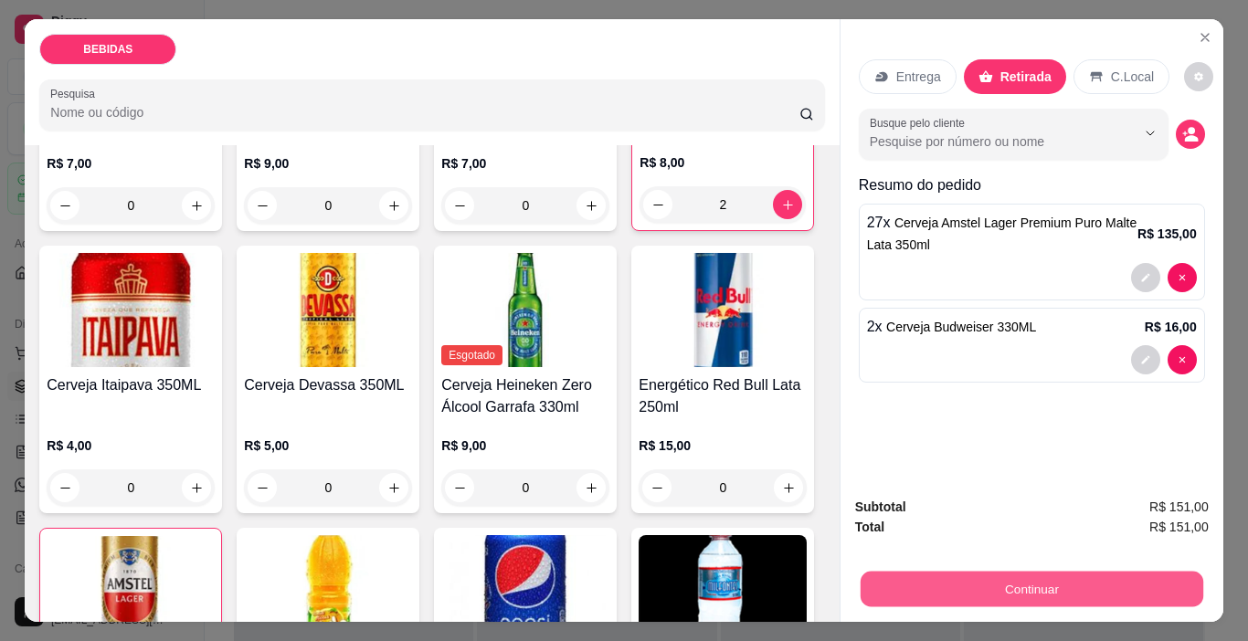
click at [1027, 576] on button "Continuar" at bounding box center [1031, 590] width 343 height 36
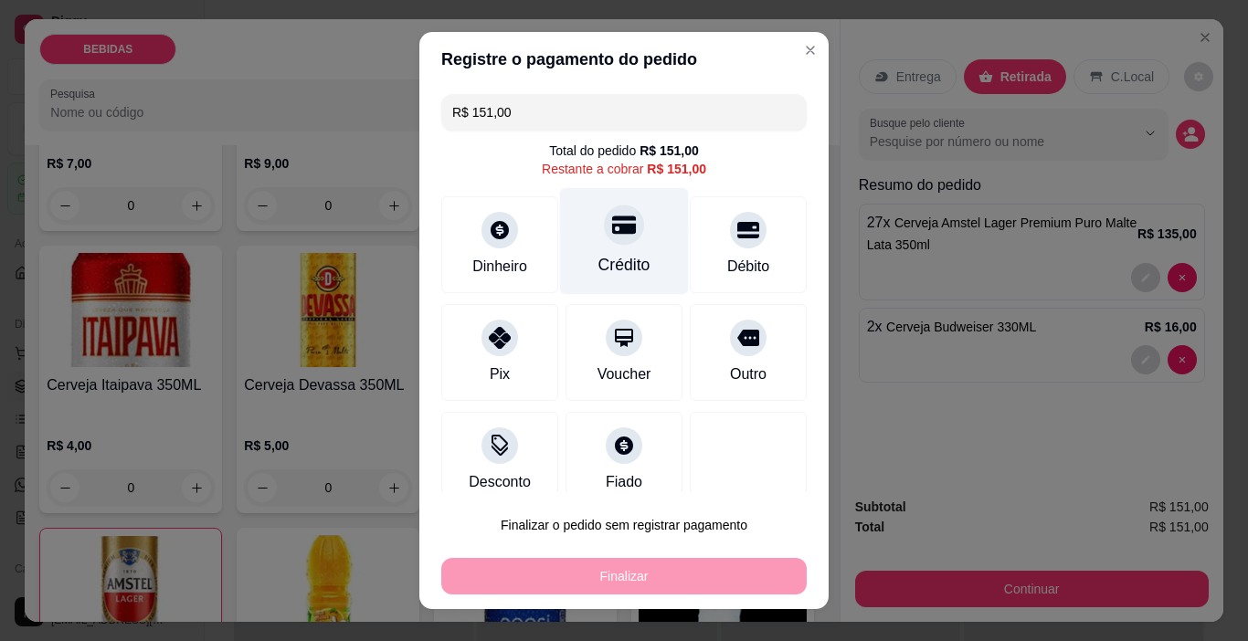
click at [620, 248] on div "Crédito" at bounding box center [624, 241] width 129 height 107
type input "R$ 0,00"
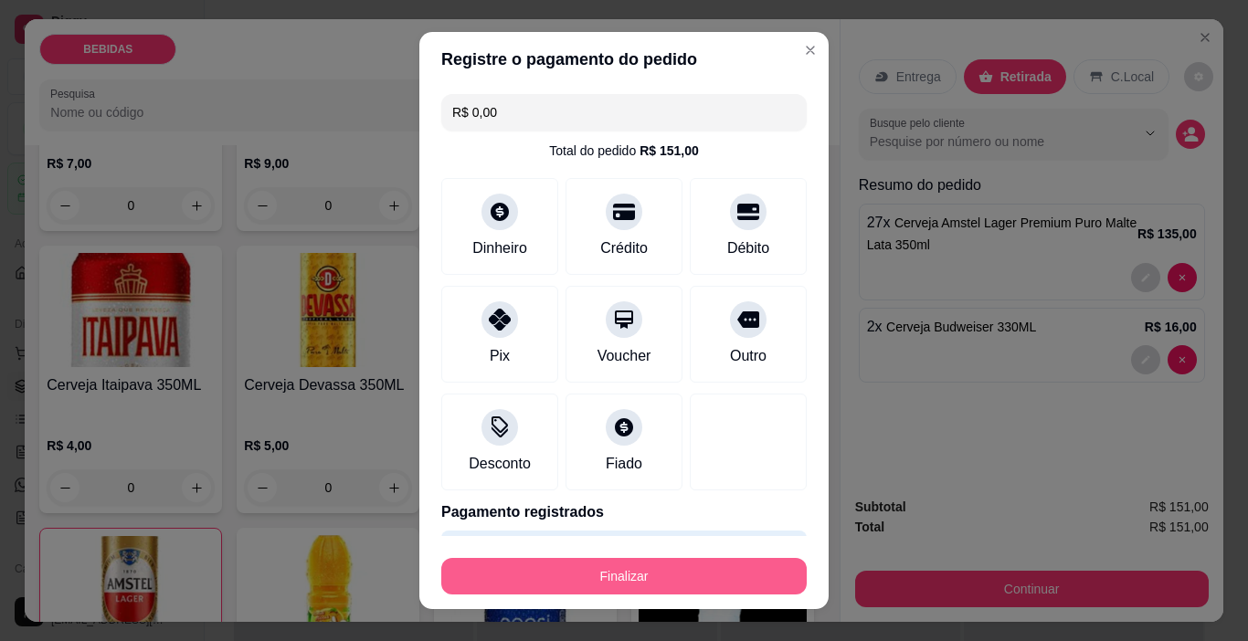
click at [678, 567] on button "Finalizar" at bounding box center [624, 576] width 366 height 37
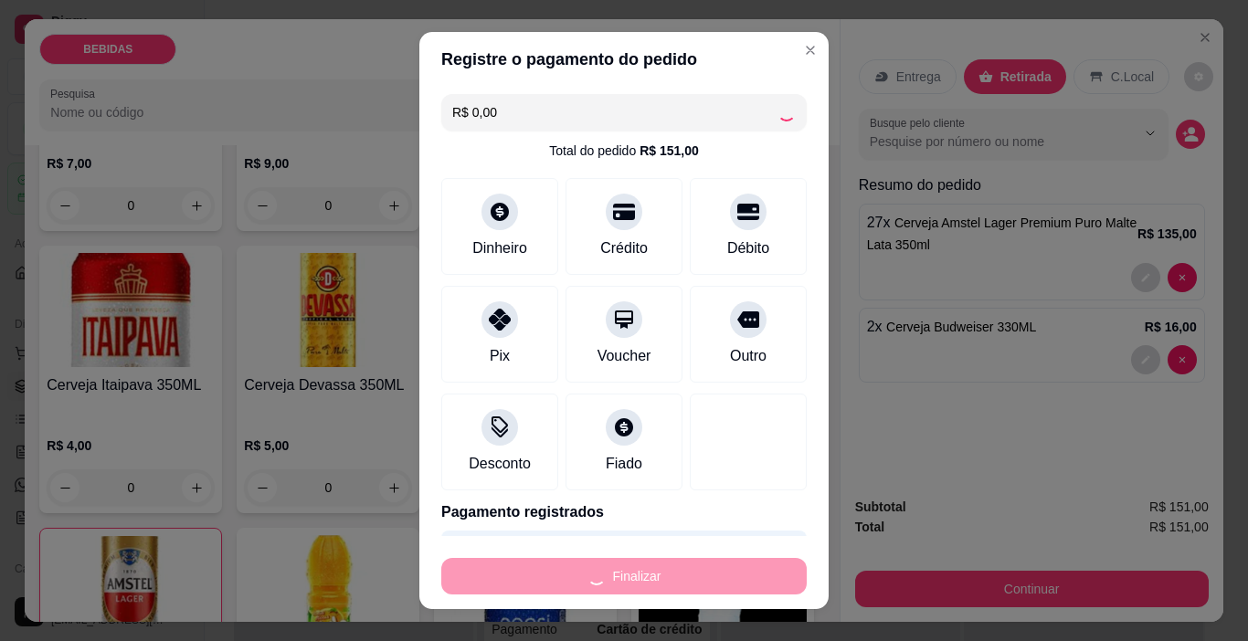
type input "0"
type input "-R$ 151,00"
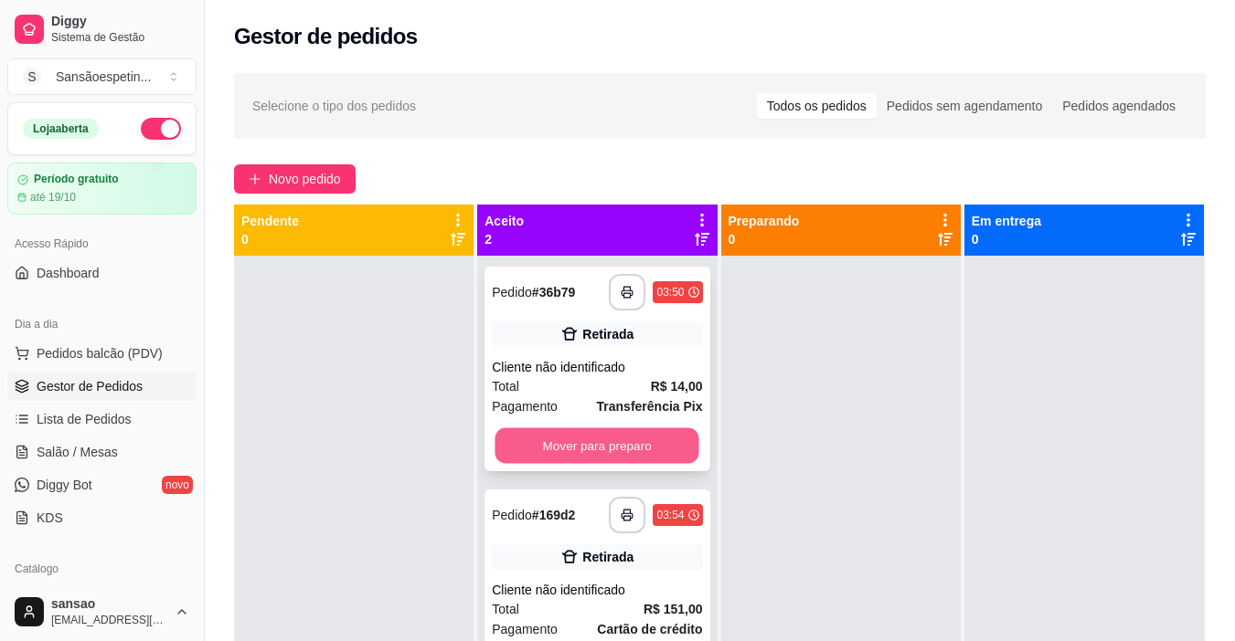
click at [692, 461] on button "Mover para preparo" at bounding box center [597, 447] width 204 height 36
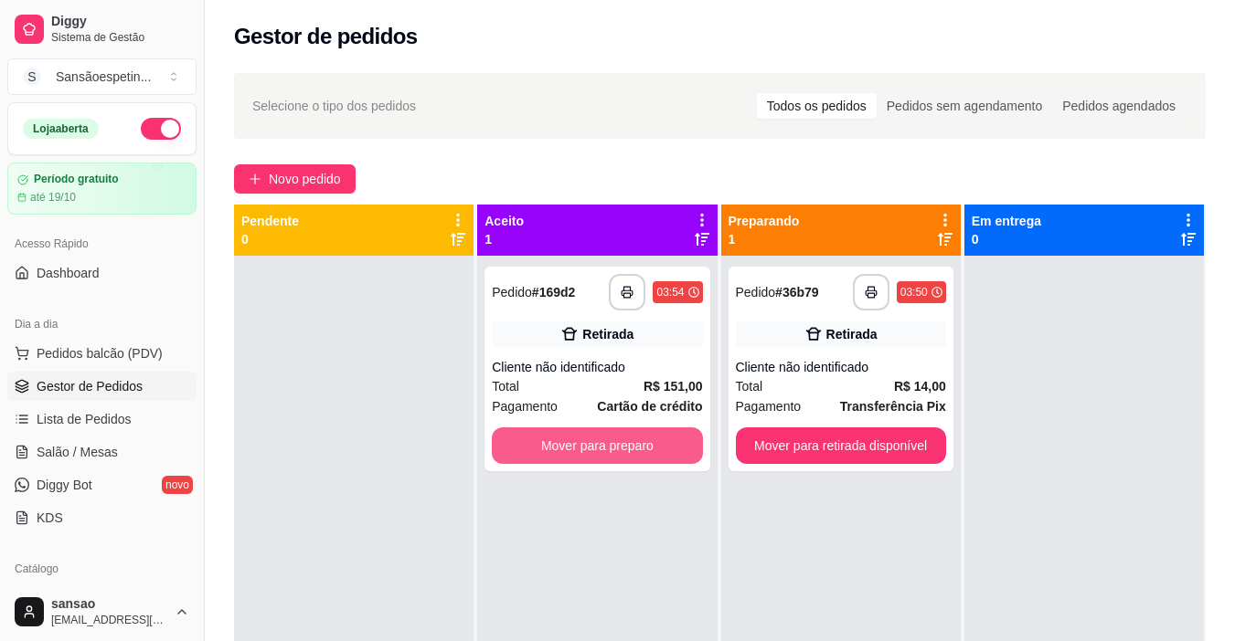
click at [691, 461] on div "Mover para preparo" at bounding box center [597, 446] width 210 height 37
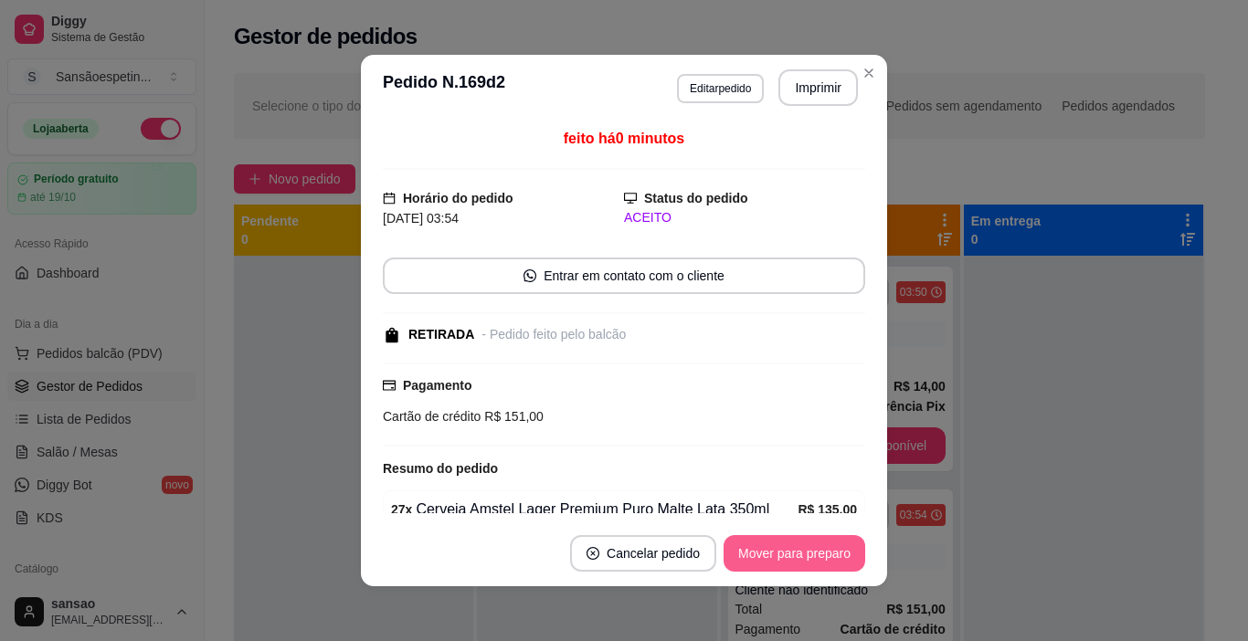
click at [801, 546] on button "Mover para preparo" at bounding box center [795, 553] width 142 height 37
click at [801, 546] on button "Mover para retirada disponível" at bounding box center [764, 554] width 196 height 36
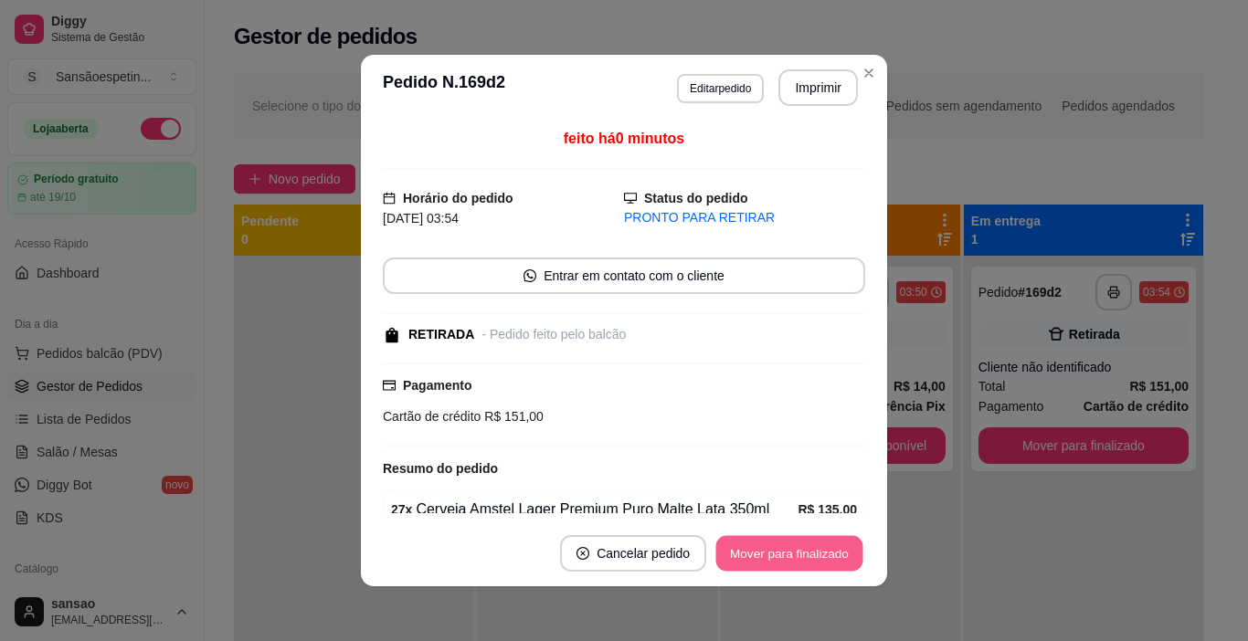
click at [801, 546] on button "Mover para finalizado" at bounding box center [789, 554] width 147 height 36
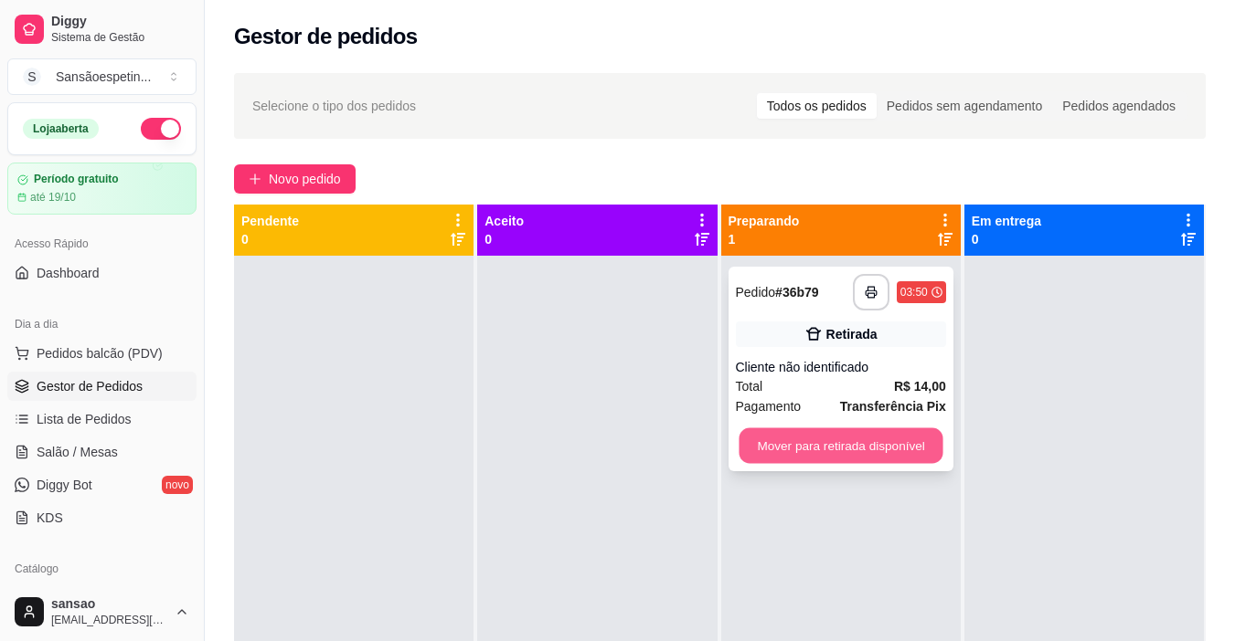
click at [867, 448] on button "Mover para retirada disponível" at bounding box center [840, 447] width 204 height 36
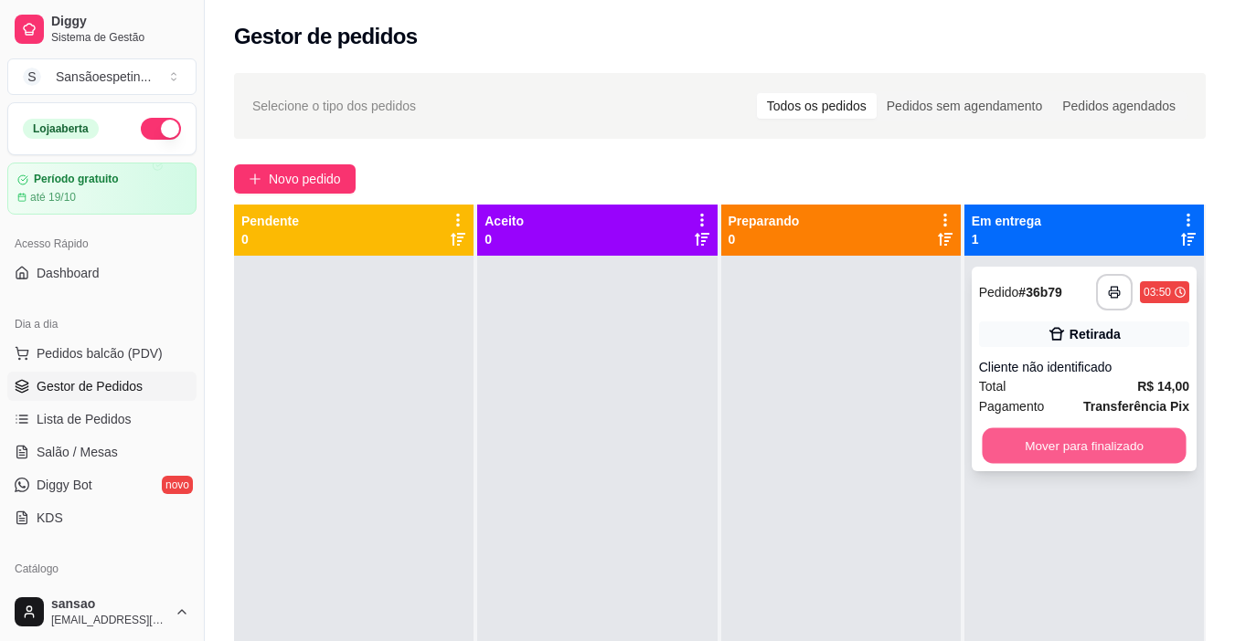
click at [1035, 434] on button "Mover para finalizado" at bounding box center [1083, 447] width 204 height 36
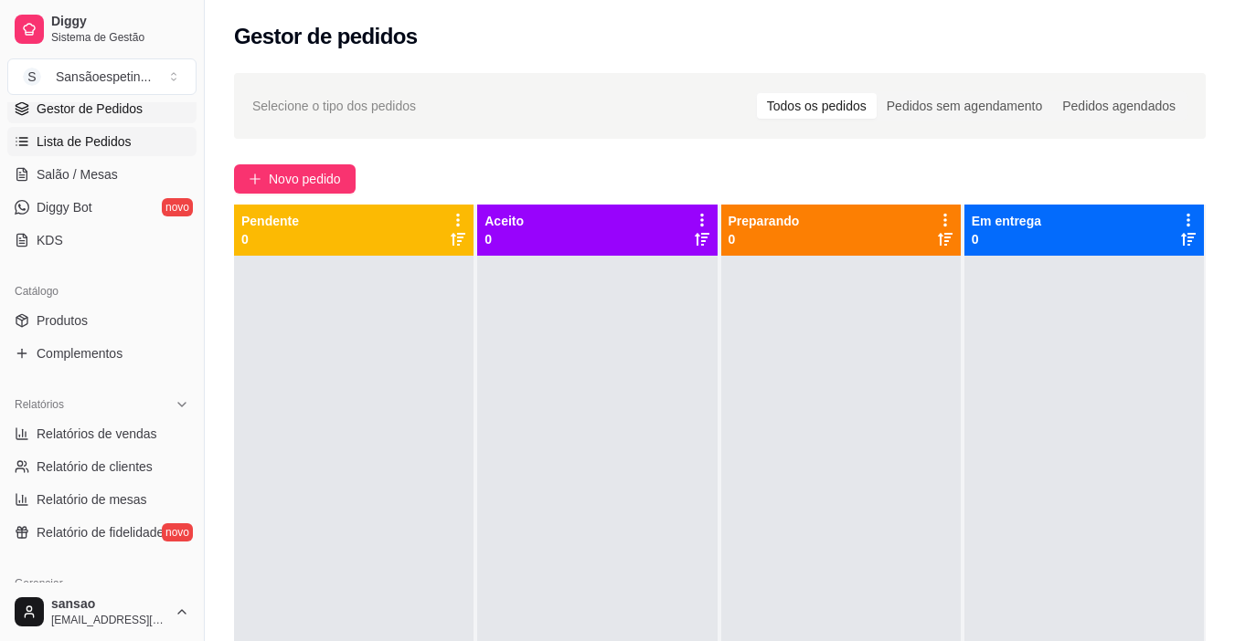
scroll to position [366, 0]
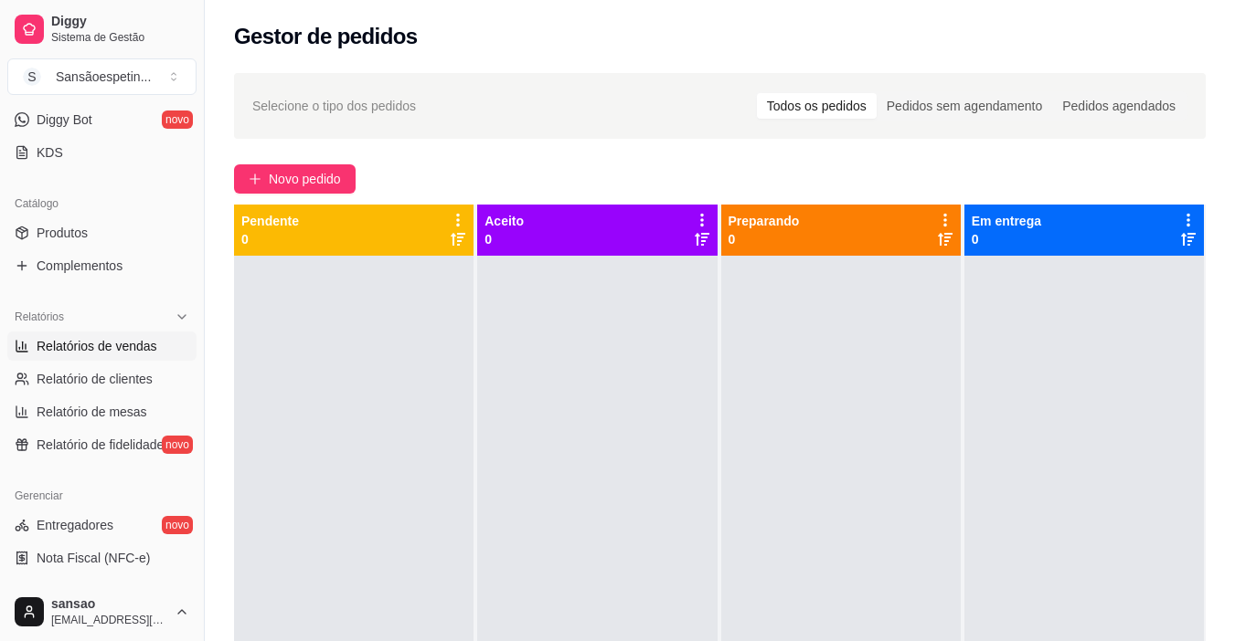
click at [123, 358] on link "Relatórios de vendas" at bounding box center [101, 346] width 189 height 29
select select "ALL"
select select "0"
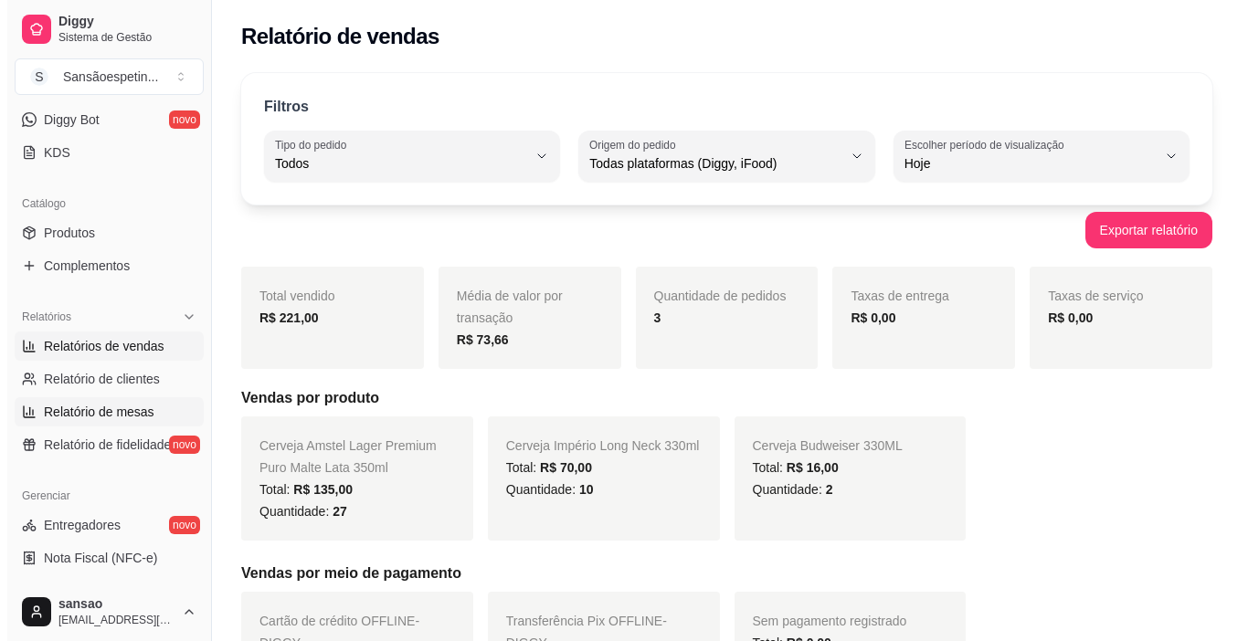
scroll to position [640, 0]
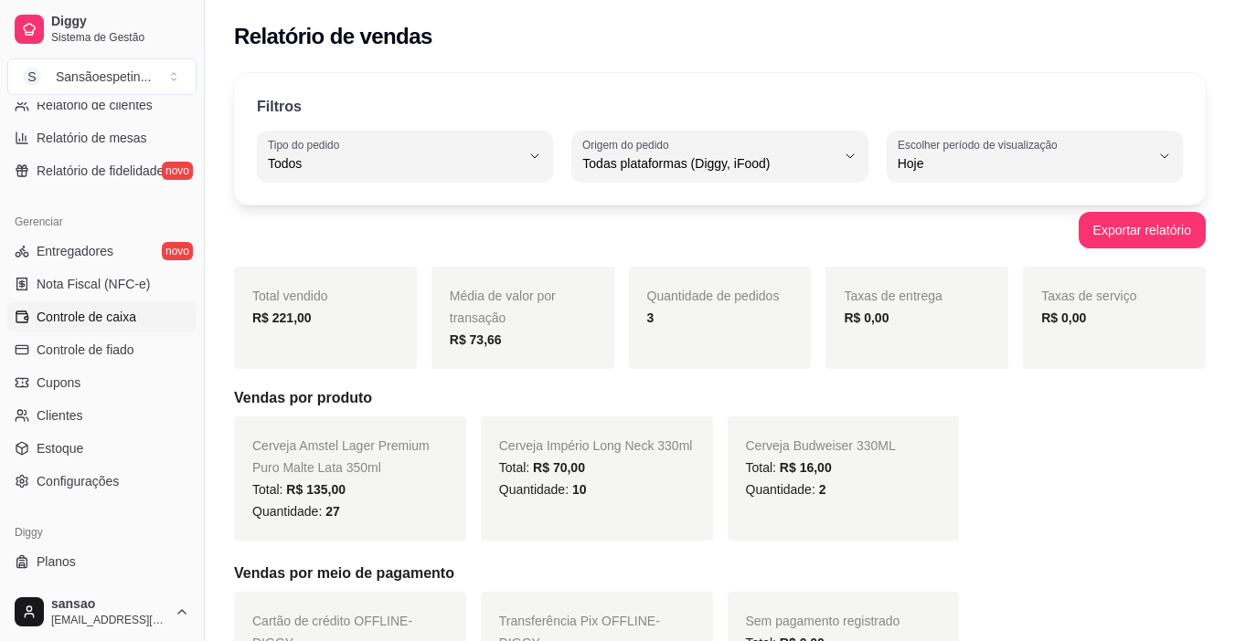
click at [122, 313] on span "Controle de caixa" at bounding box center [87, 317] width 100 height 18
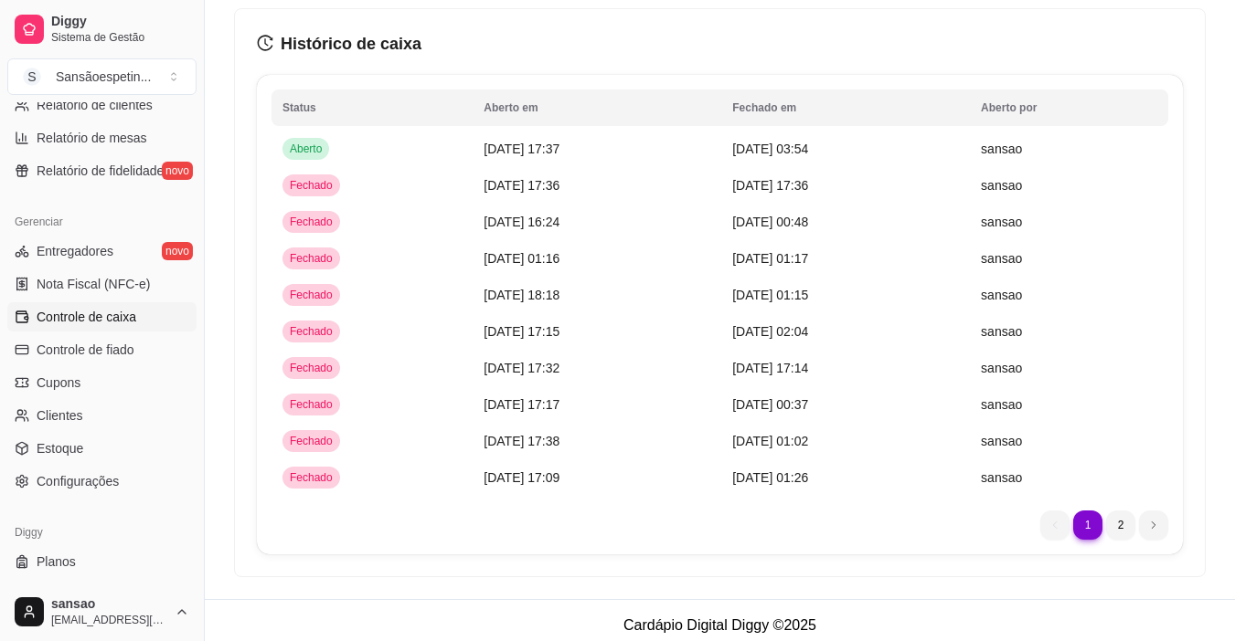
scroll to position [1811, 0]
